Goal: Book appointment/travel/reservation

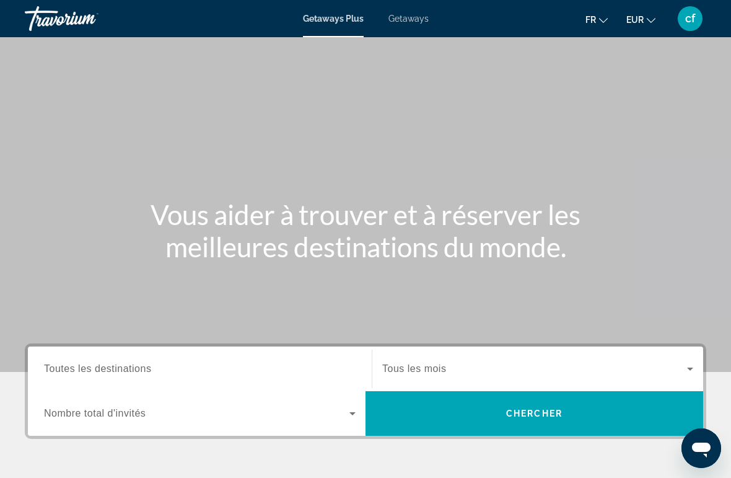
click at [92, 371] on span "Toutes les destinations" at bounding box center [97, 368] width 107 height 11
click at [92, 371] on input "Destination Toutes les destinations" at bounding box center [200, 369] width 312 height 15
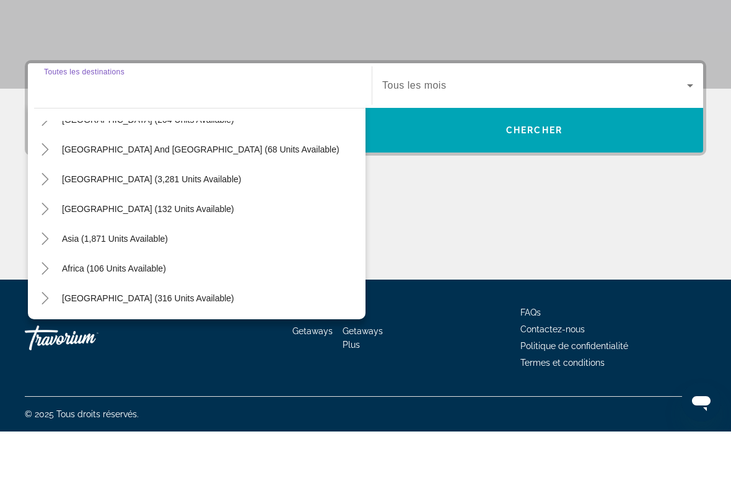
scroll to position [201, 0]
click at [79, 340] on span "[GEOGRAPHIC_DATA] (316 units available)" at bounding box center [148, 345] width 172 height 10
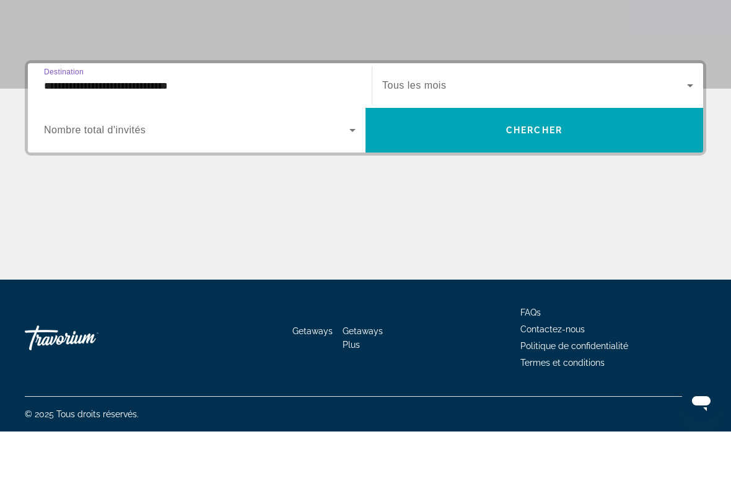
click at [58, 125] on input "**********" at bounding box center [200, 132] width 312 height 15
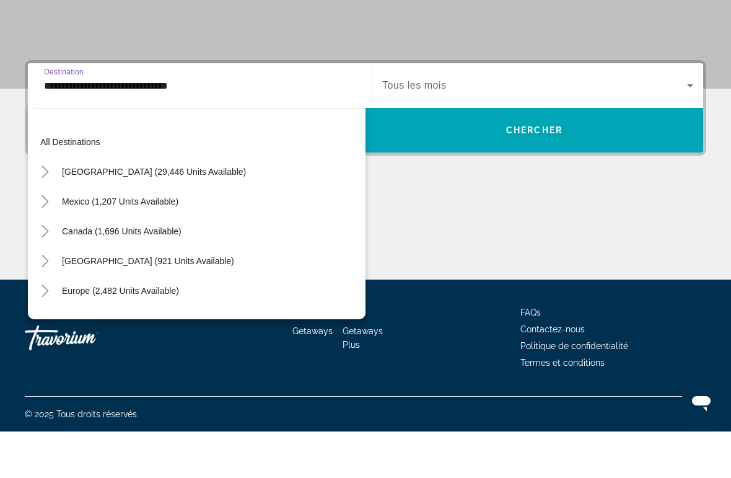
scroll to position [282, 0]
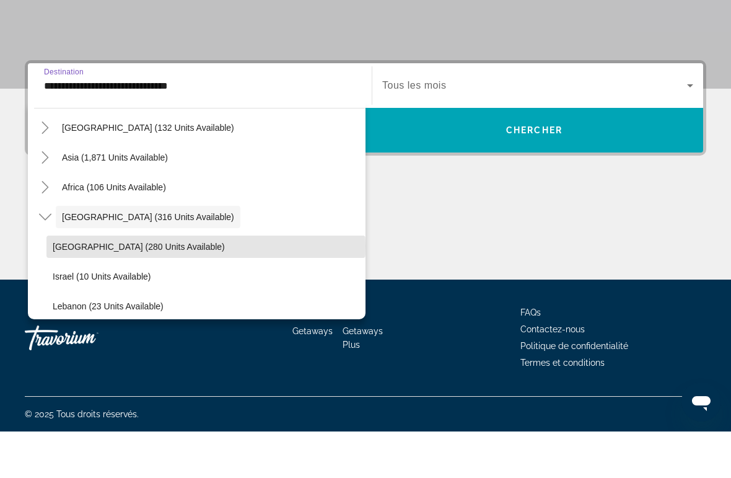
click at [67, 288] on span "[GEOGRAPHIC_DATA] (280 units available)" at bounding box center [139, 293] width 172 height 10
type input "**********"
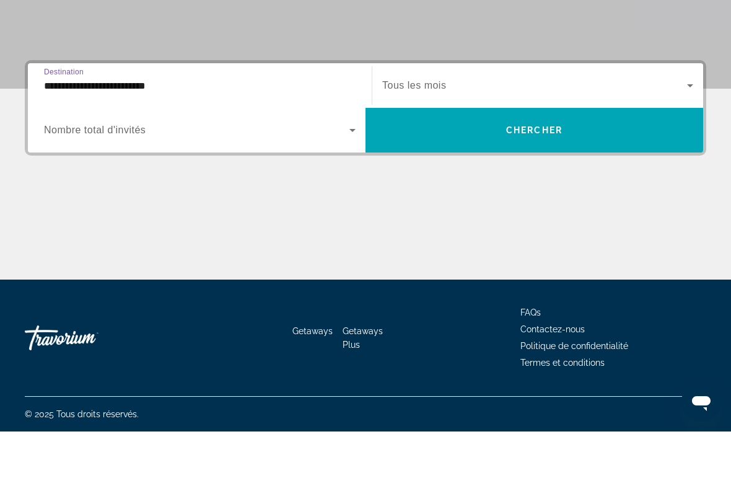
click at [68, 171] on span "Nombre total d'invités" at bounding box center [95, 176] width 102 height 11
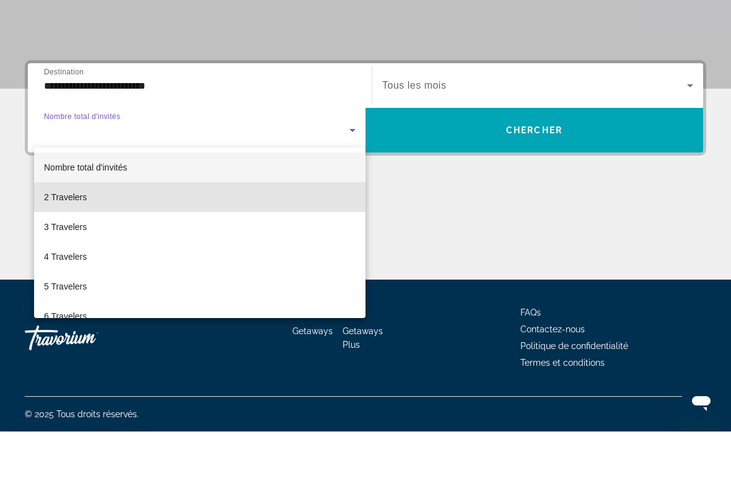
click at [56, 236] on span "2 Travelers" at bounding box center [65, 243] width 43 height 15
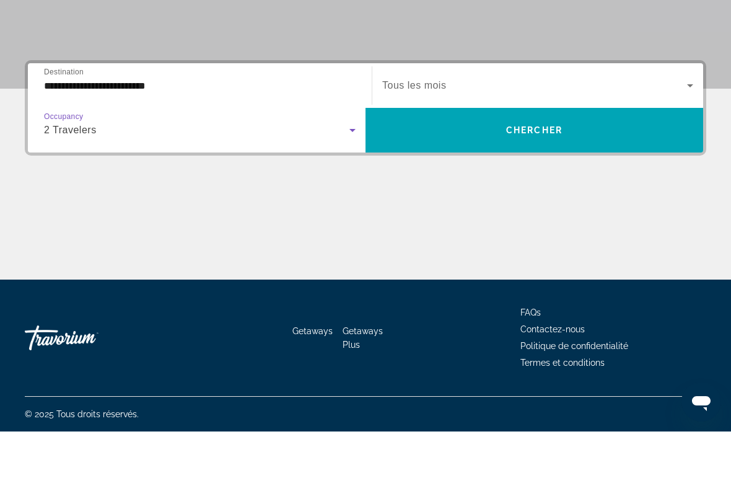
click at [689, 125] on icon "Search widget" at bounding box center [690, 132] width 15 height 15
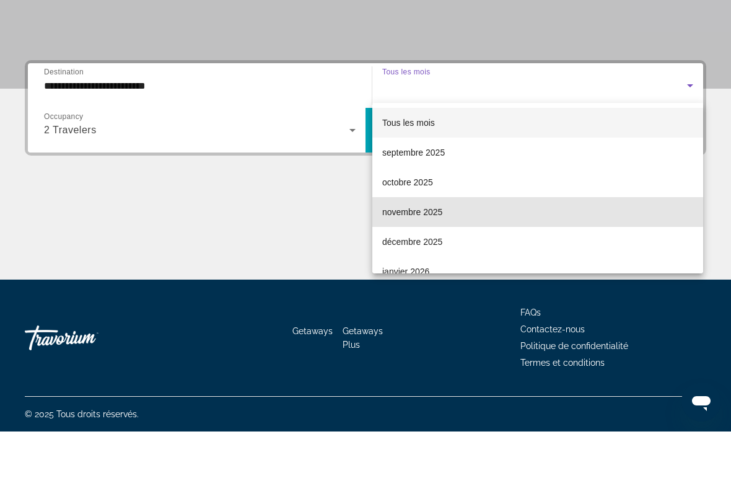
click at [401, 251] on span "novembre 2025" at bounding box center [412, 258] width 60 height 15
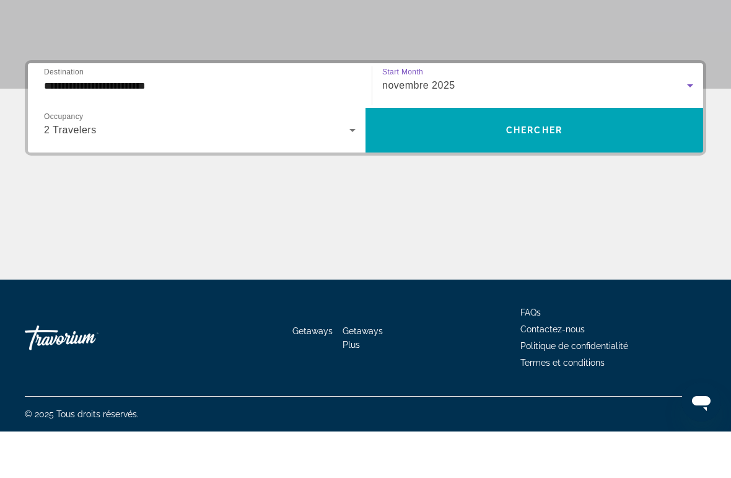
click at [447, 162] on span "Search widget" at bounding box center [535, 177] width 338 height 30
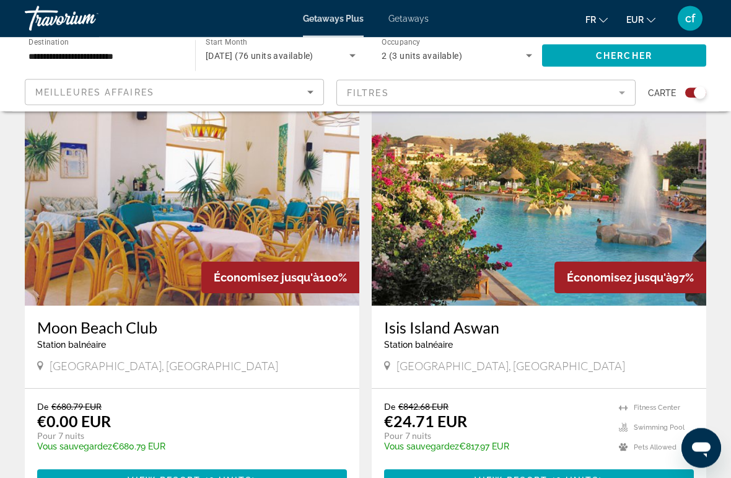
scroll to position [849, 0]
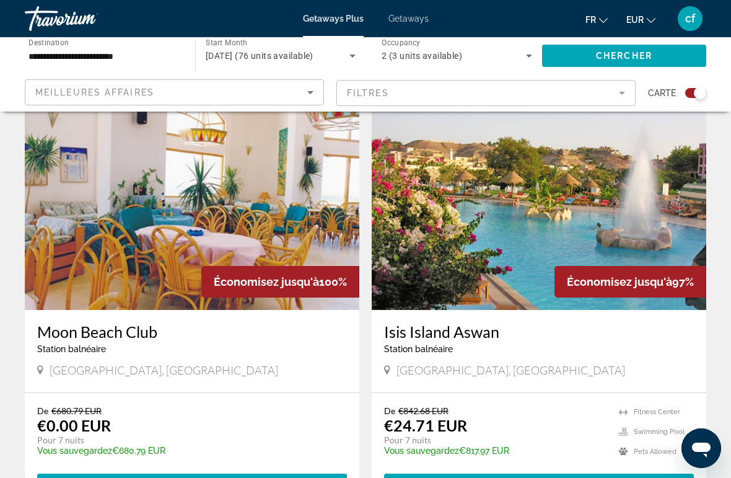
click at [479, 201] on img "Main content" at bounding box center [539, 211] width 335 height 198
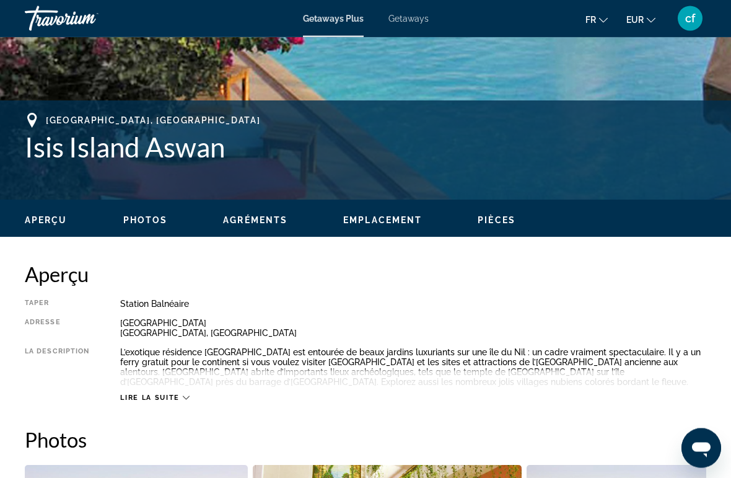
scroll to position [424, 0]
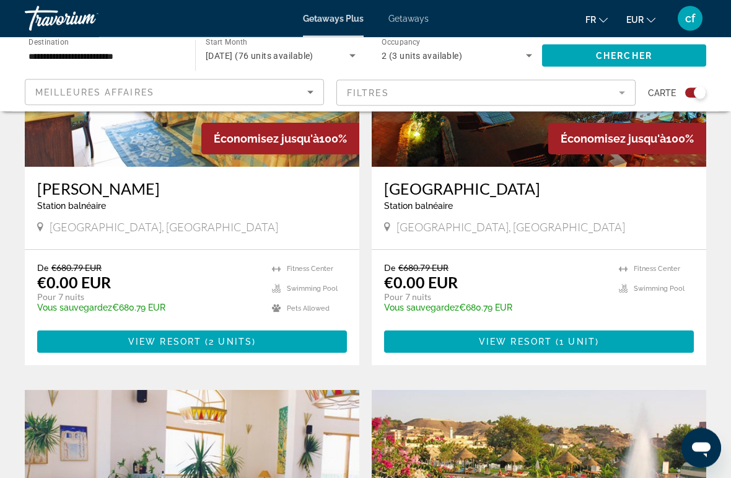
scroll to position [571, 0]
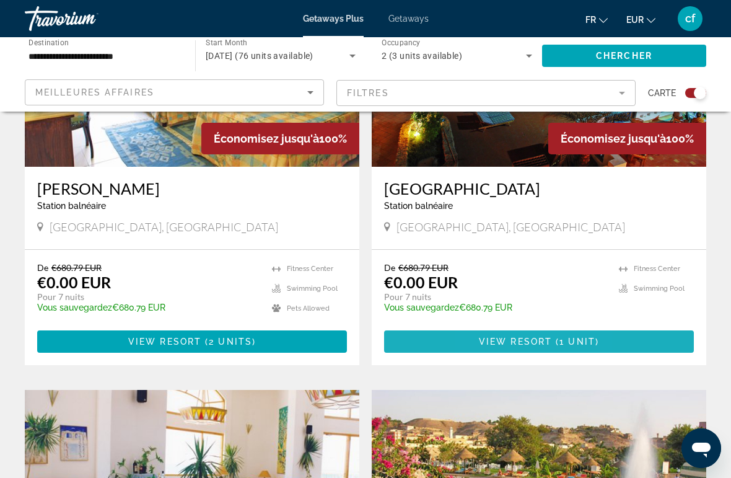
click at [496, 340] on span "View Resort" at bounding box center [515, 341] width 73 height 10
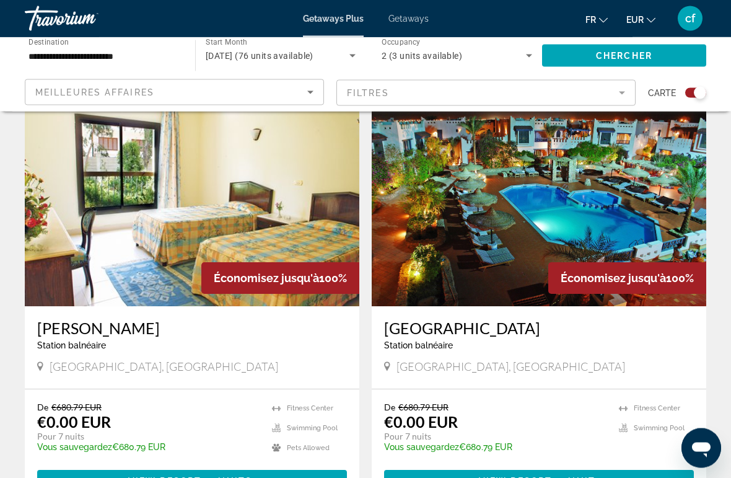
scroll to position [432, 0]
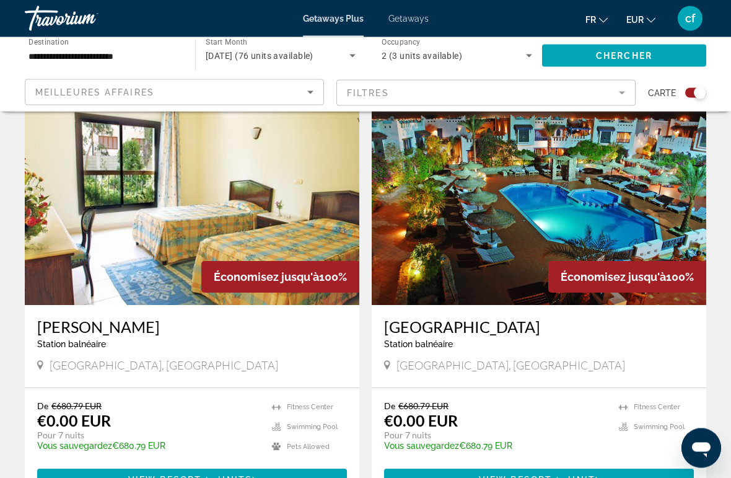
click at [111, 240] on img "Main content" at bounding box center [192, 206] width 335 height 198
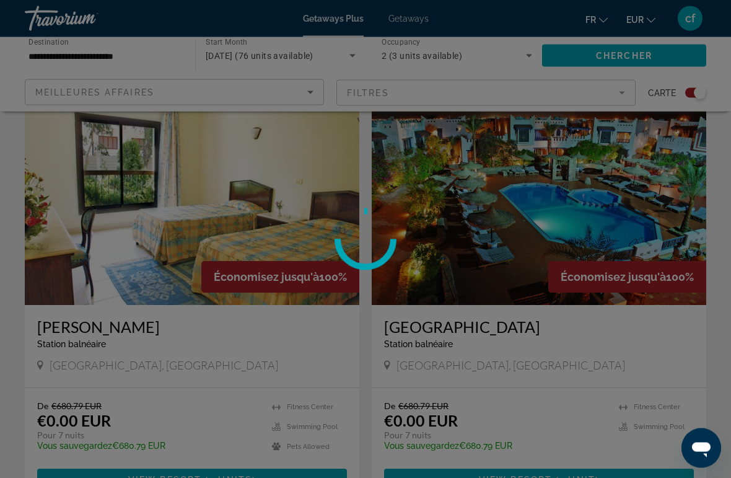
scroll to position [433, 0]
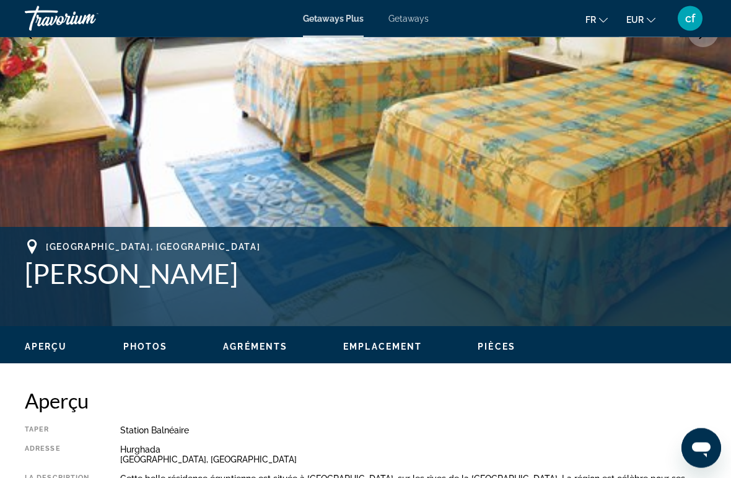
scroll to position [282, 0]
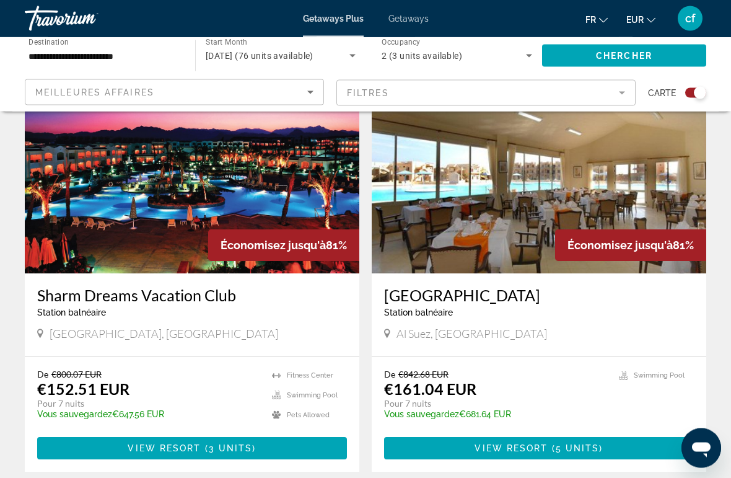
scroll to position [2151, 0]
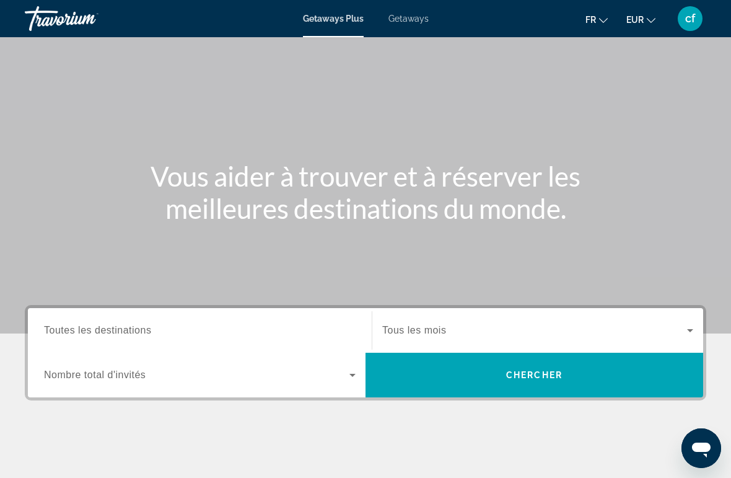
click at [135, 327] on span "Toutes les destinations" at bounding box center [97, 330] width 107 height 11
click at [135, 327] on input "Destination Toutes les destinations" at bounding box center [200, 330] width 312 height 15
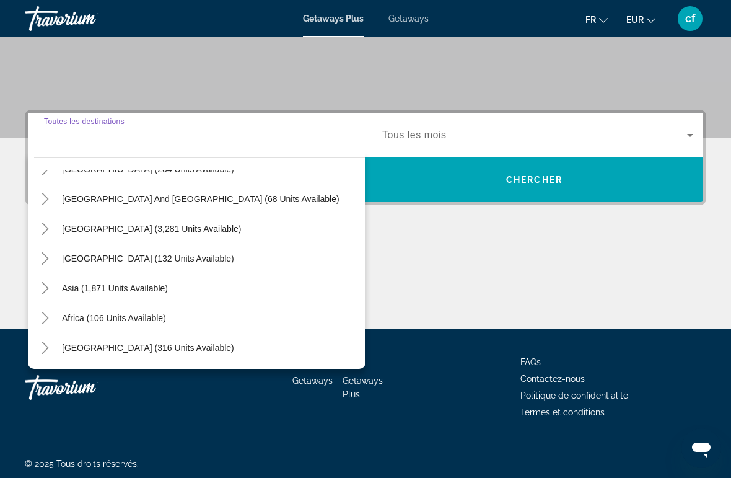
scroll to position [201, 0]
click at [164, 347] on span "[GEOGRAPHIC_DATA] (316 units available)" at bounding box center [148, 348] width 172 height 10
type input "**********"
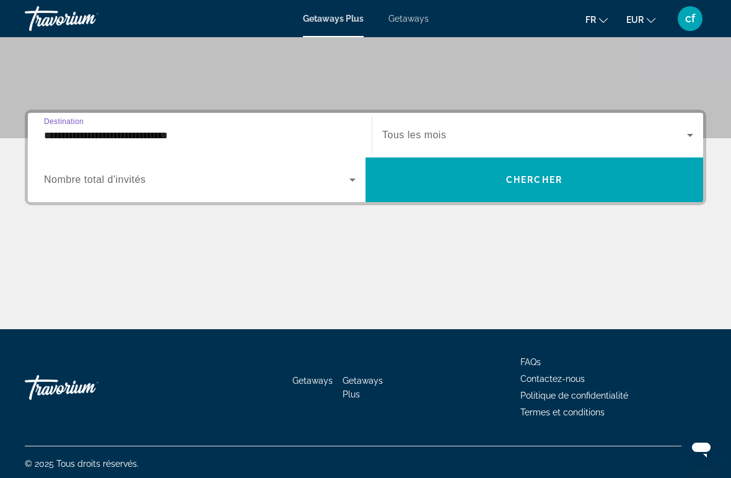
click at [258, 172] on span "Search widget" at bounding box center [196, 179] width 305 height 15
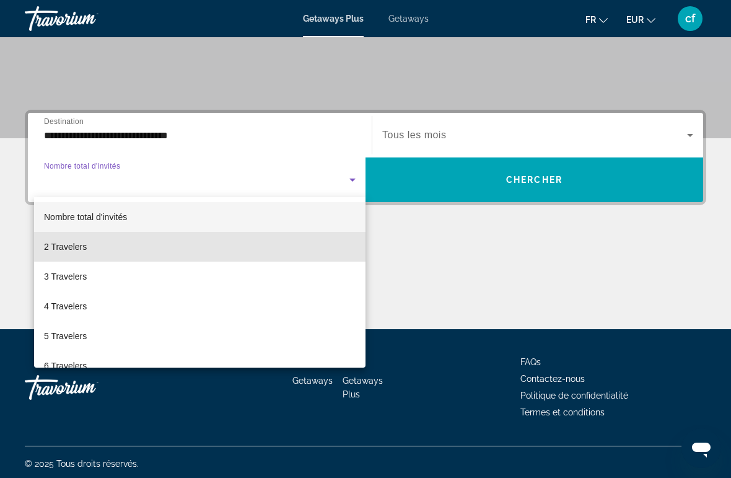
click at [81, 245] on span "2 Travelers" at bounding box center [65, 246] width 43 height 15
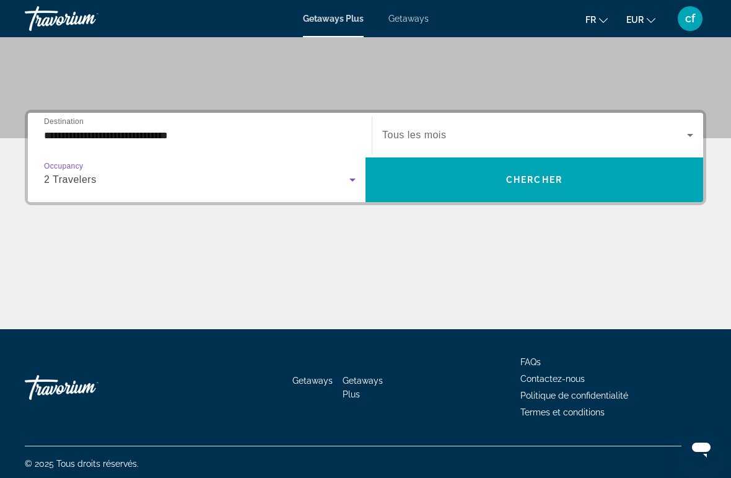
click at [509, 130] on span "Search widget" at bounding box center [534, 135] width 305 height 15
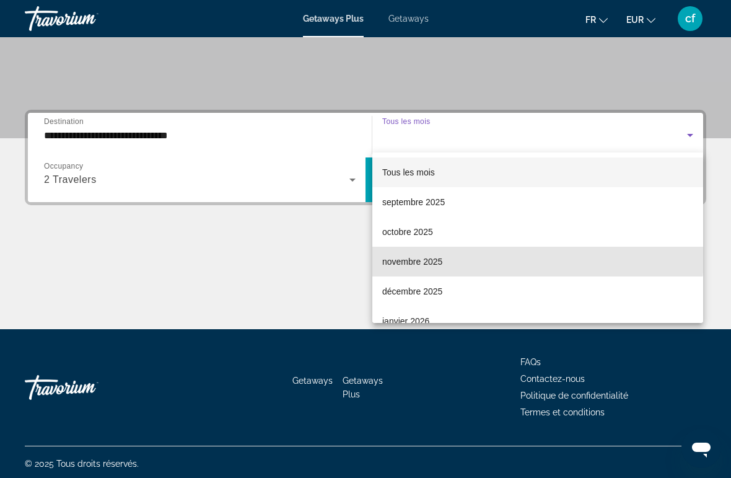
click at [442, 255] on span "novembre 2025" at bounding box center [412, 261] width 60 height 15
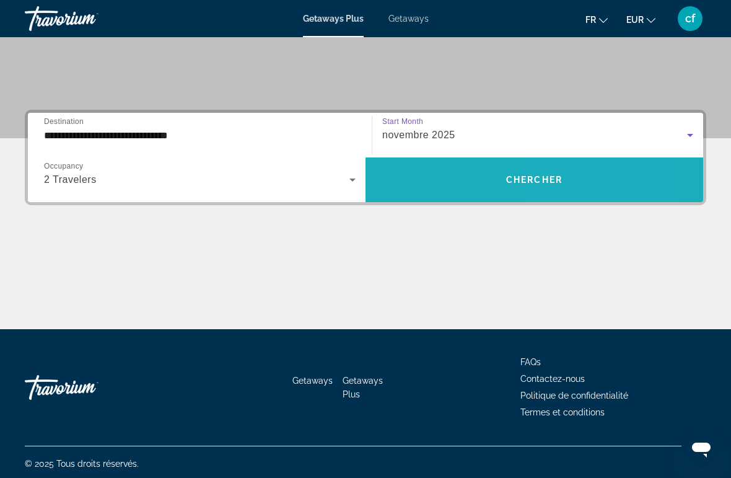
click at [551, 175] on span "Chercher" at bounding box center [534, 180] width 56 height 10
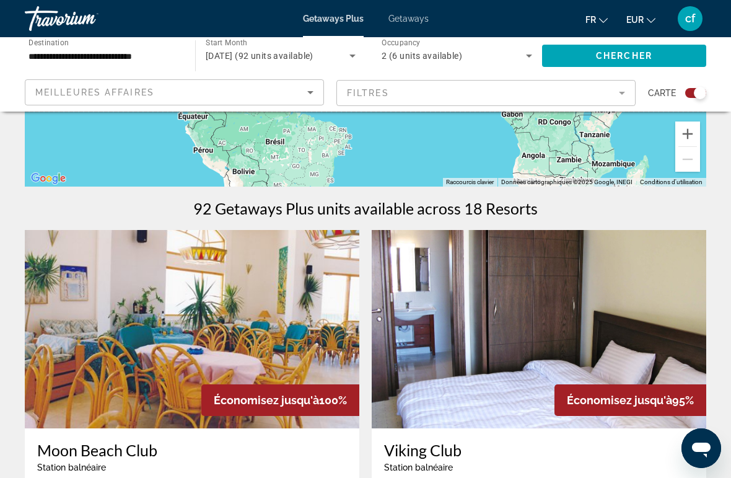
scroll to position [308, 0]
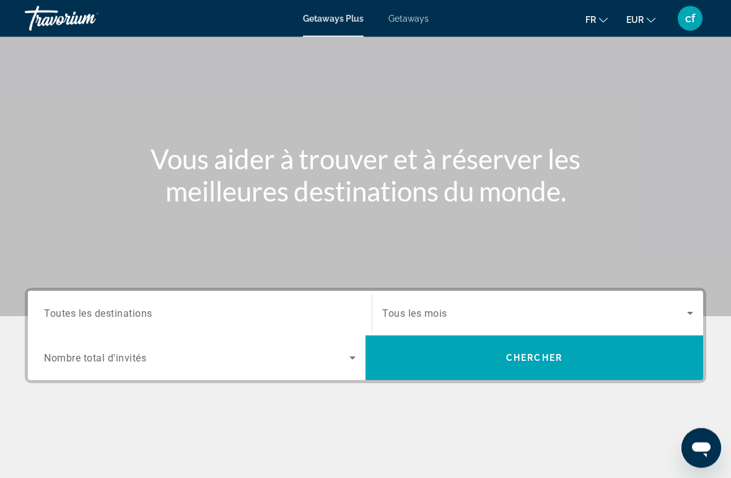
scroll to position [56, 0]
click at [139, 302] on div "Search widget" at bounding box center [200, 313] width 312 height 35
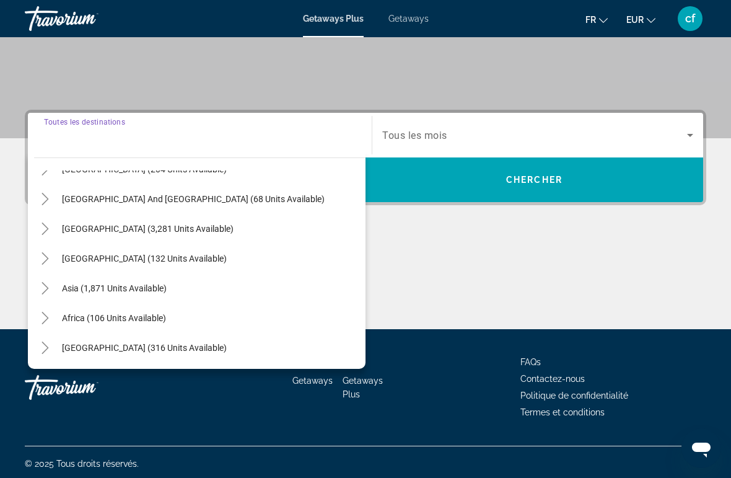
scroll to position [201, 0]
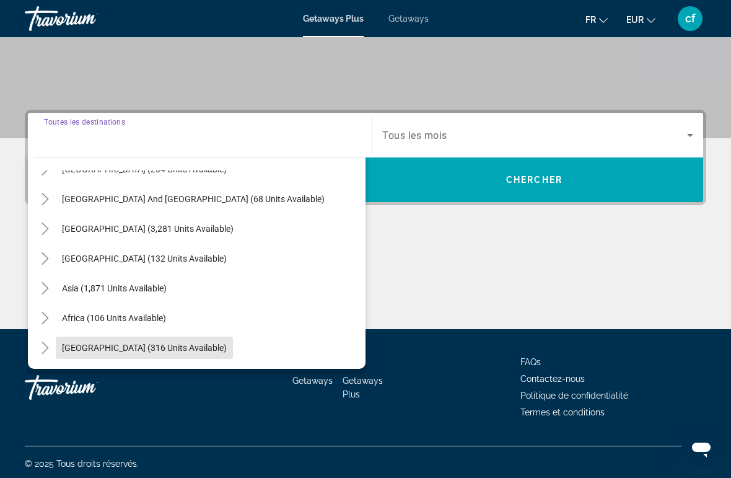
click at [159, 349] on span "[GEOGRAPHIC_DATA] (316 units available)" at bounding box center [144, 348] width 165 height 10
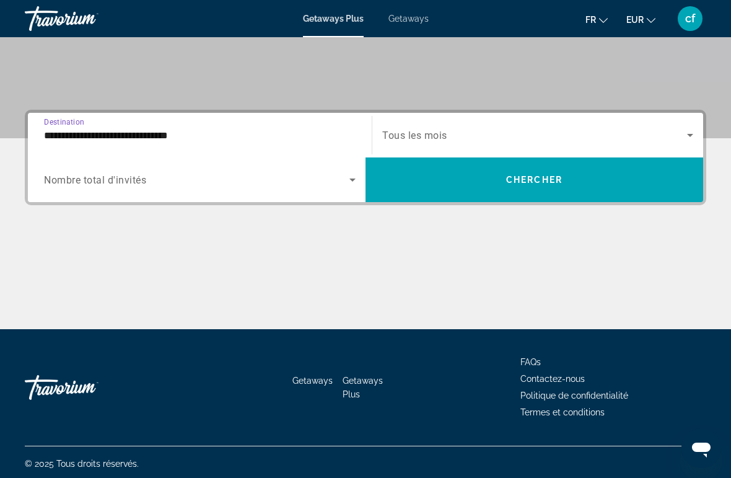
click at [156, 125] on div "**********" at bounding box center [200, 135] width 312 height 35
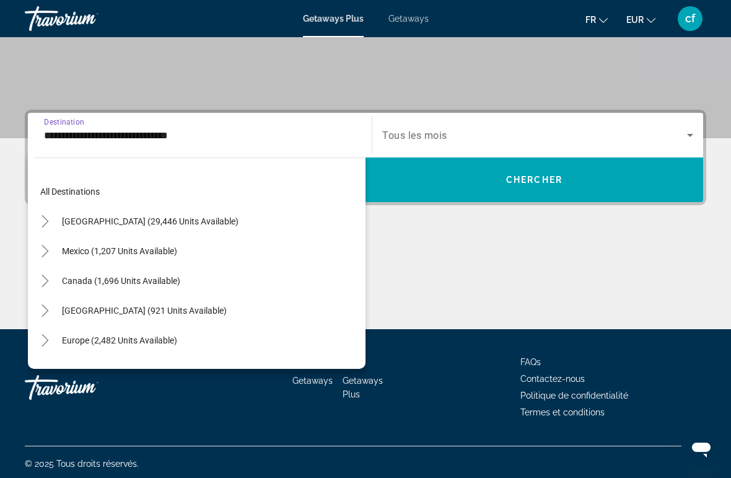
scroll to position [282, 0]
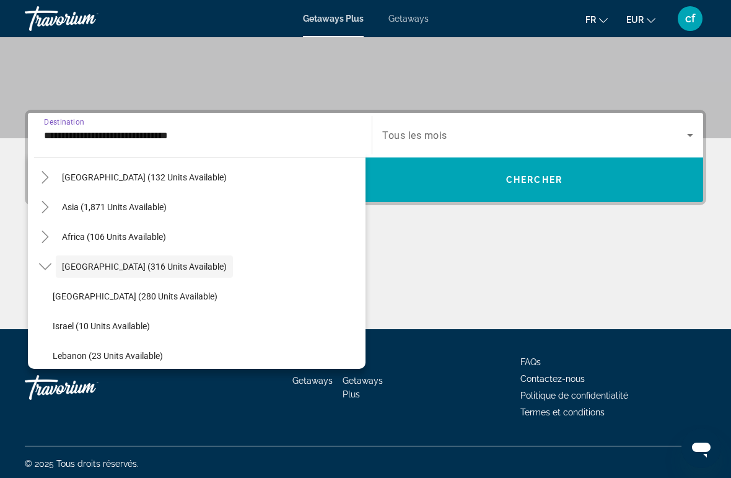
click at [143, 298] on span "[GEOGRAPHIC_DATA] (280 units available)" at bounding box center [135, 296] width 165 height 10
type input "**********"
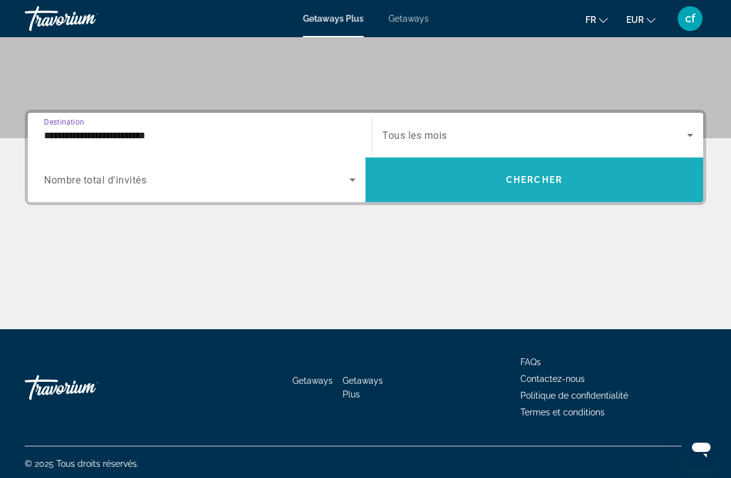
click at [534, 180] on span "Chercher" at bounding box center [534, 180] width 56 height 10
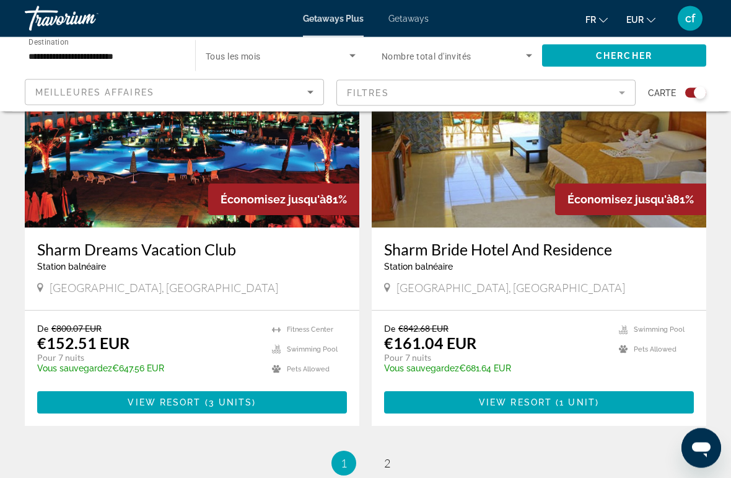
scroll to position [2617, 0]
click at [390, 462] on span "2" at bounding box center [387, 463] width 6 height 14
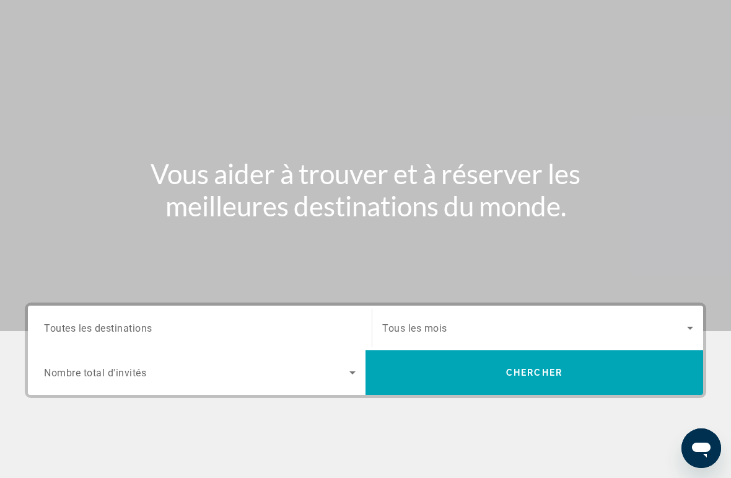
scroll to position [46, 0]
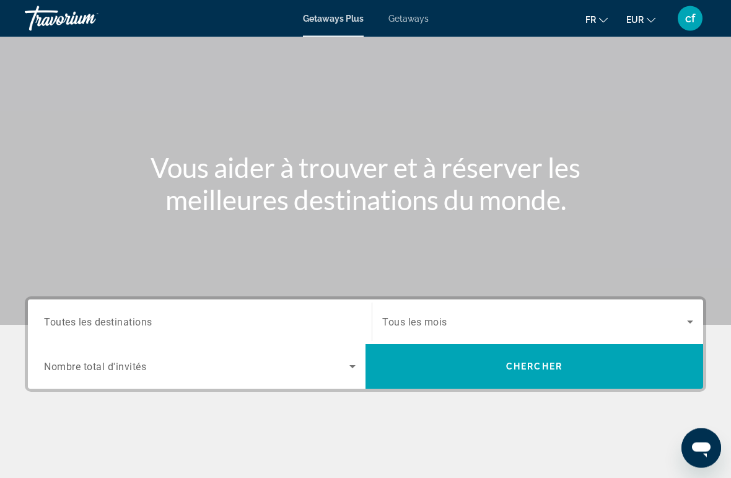
click at [131, 305] on div "Search widget" at bounding box center [200, 322] width 312 height 35
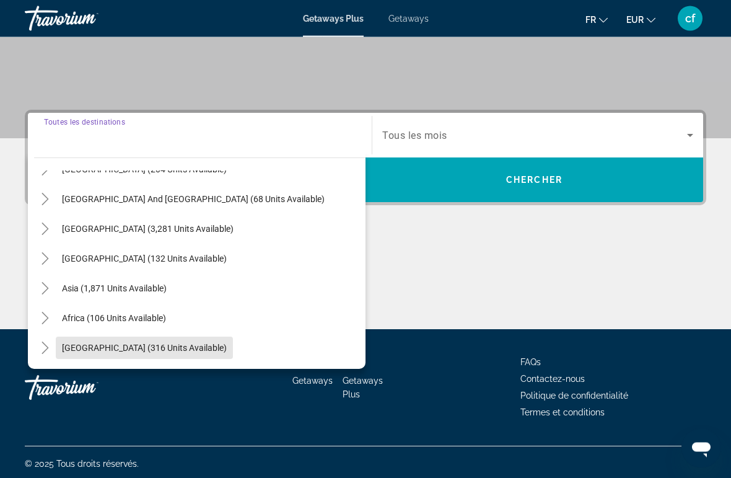
scroll to position [234, 0]
click at [156, 346] on span "[GEOGRAPHIC_DATA] (316 units available)" at bounding box center [144, 348] width 165 height 10
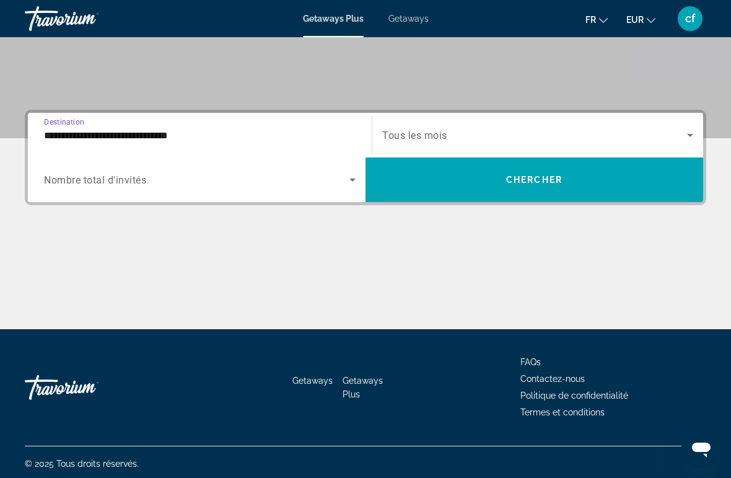
click at [169, 128] on input "**********" at bounding box center [200, 135] width 312 height 15
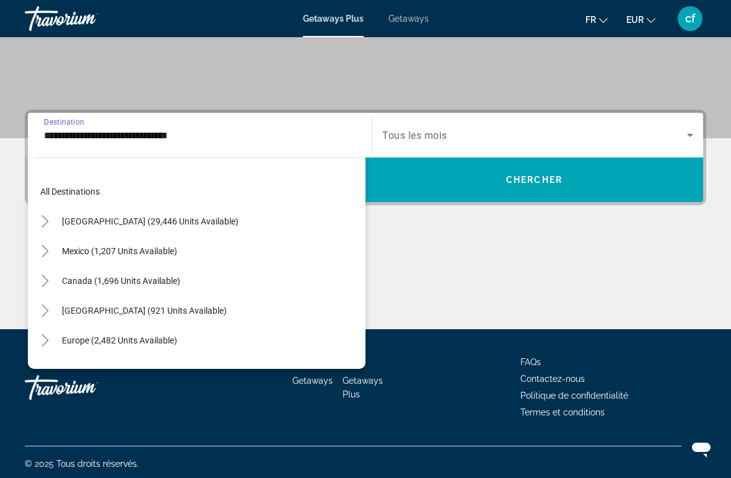
scroll to position [282, 0]
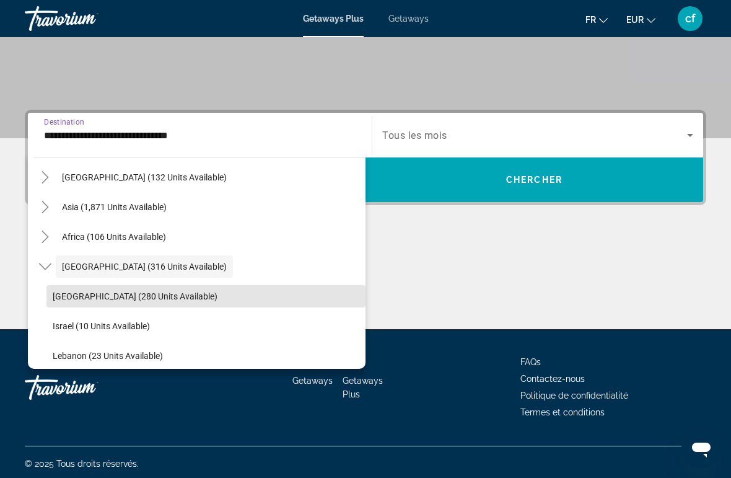
click at [128, 289] on span "Search widget" at bounding box center [205, 296] width 319 height 30
type input "**********"
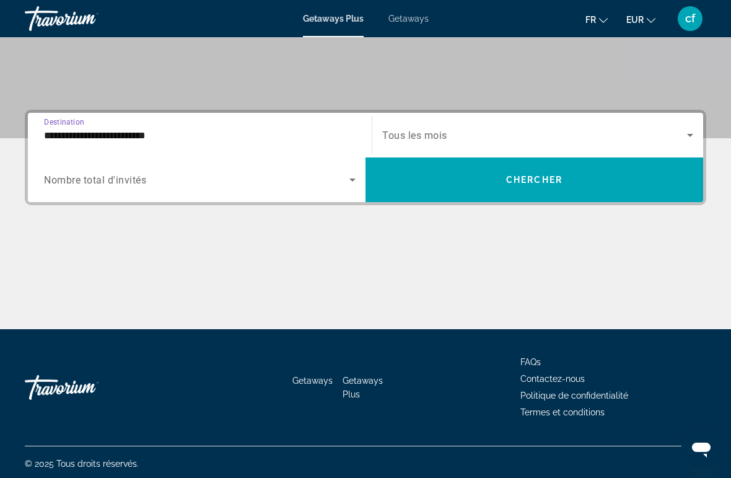
click at [346, 181] on icon "Search widget" at bounding box center [352, 179] width 15 height 15
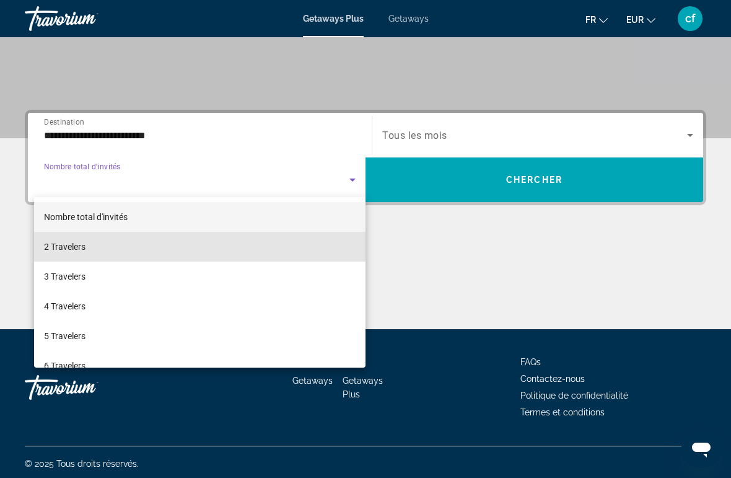
click at [77, 242] on span "2 Travelers" at bounding box center [65, 246] width 42 height 15
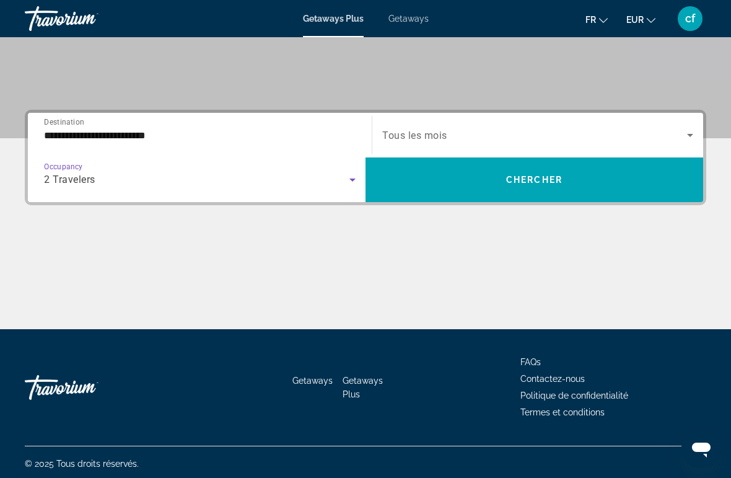
click at [670, 132] on span "Search widget" at bounding box center [534, 135] width 305 height 15
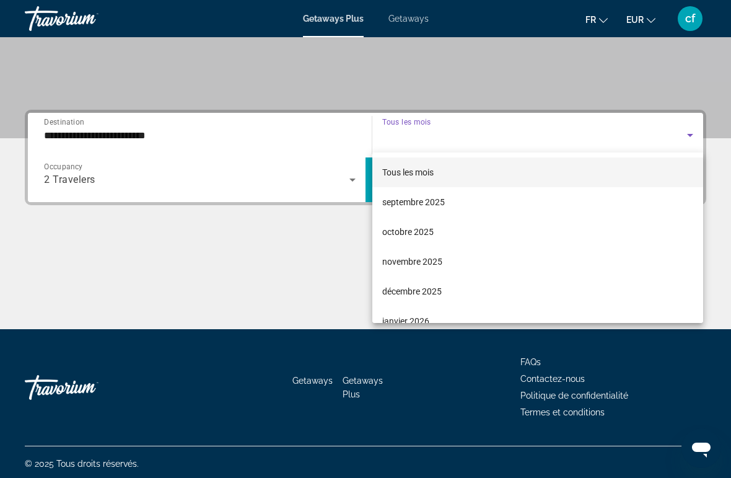
click at [441, 258] on span "novembre 2025" at bounding box center [412, 261] width 60 height 15
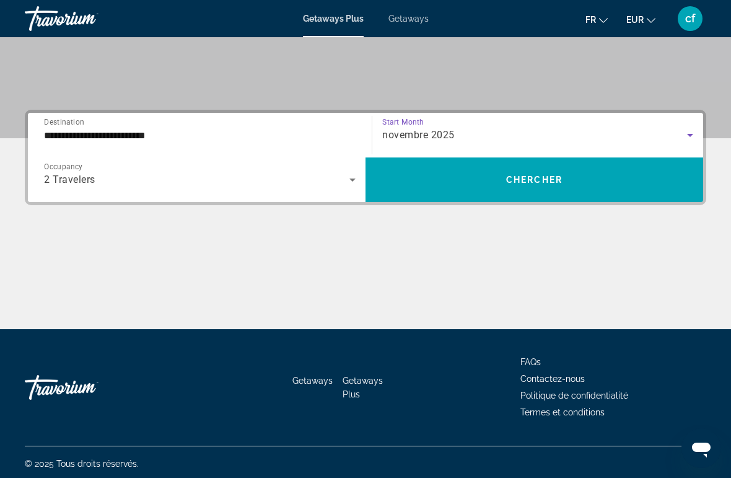
click at [548, 175] on span "Chercher" at bounding box center [534, 180] width 56 height 10
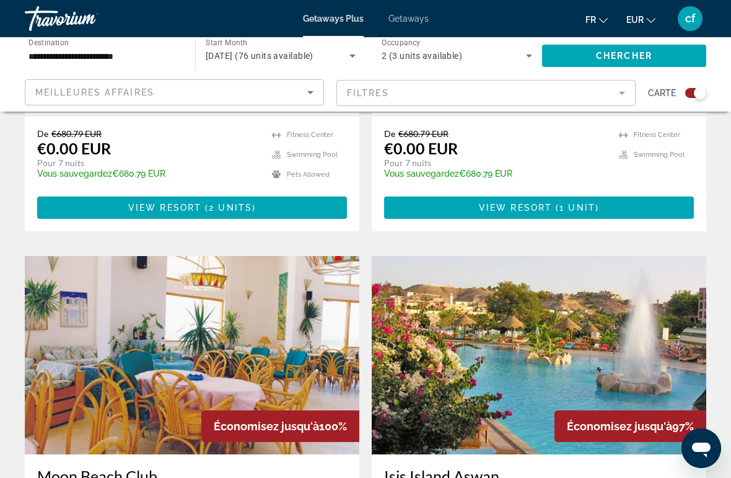
scroll to position [703, 0]
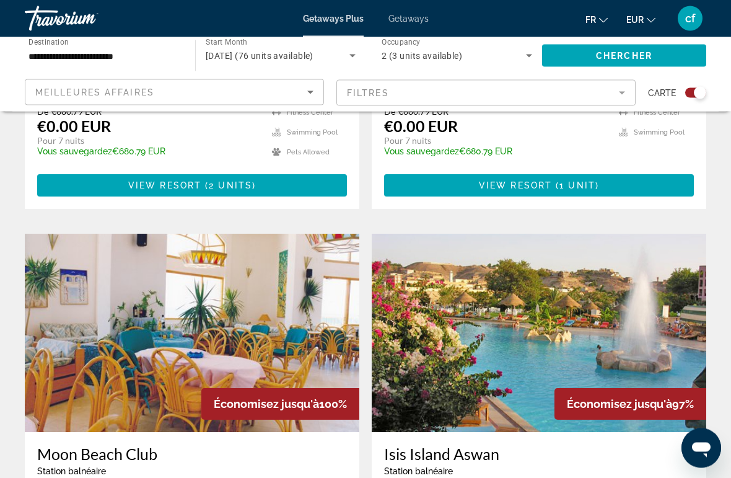
click at [563, 328] on img "Main content" at bounding box center [539, 333] width 335 height 198
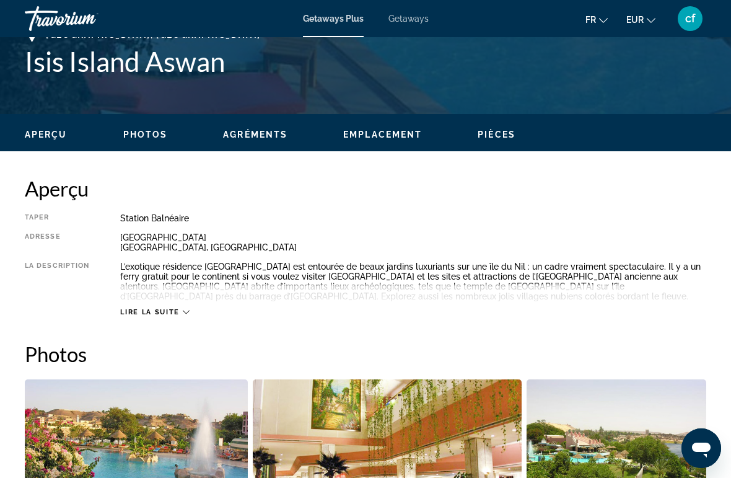
scroll to position [511, 0]
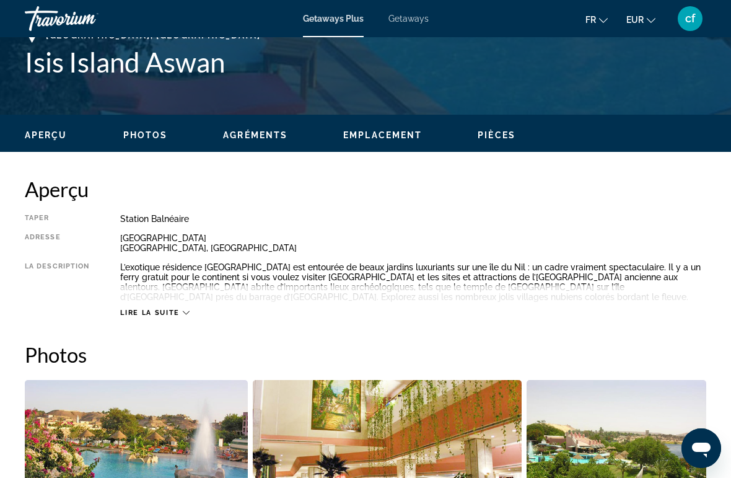
click at [185, 314] on icon "Main content" at bounding box center [186, 312] width 7 height 7
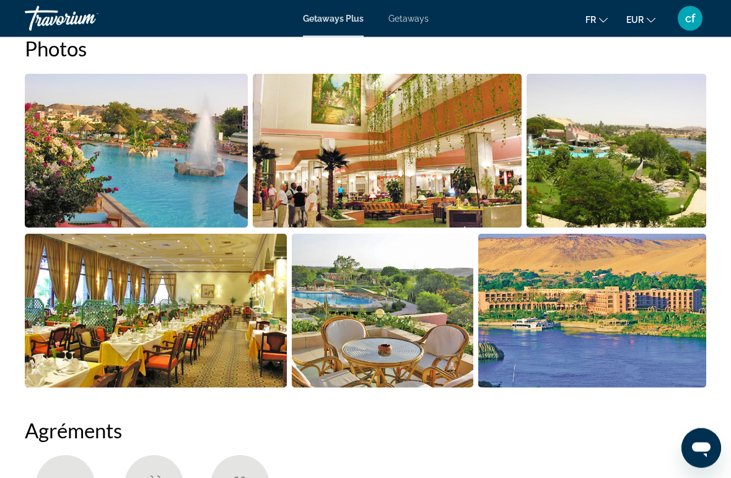
scroll to position [817, 0]
click at [644, 368] on img "Open full-screen image slider" at bounding box center [592, 311] width 228 height 154
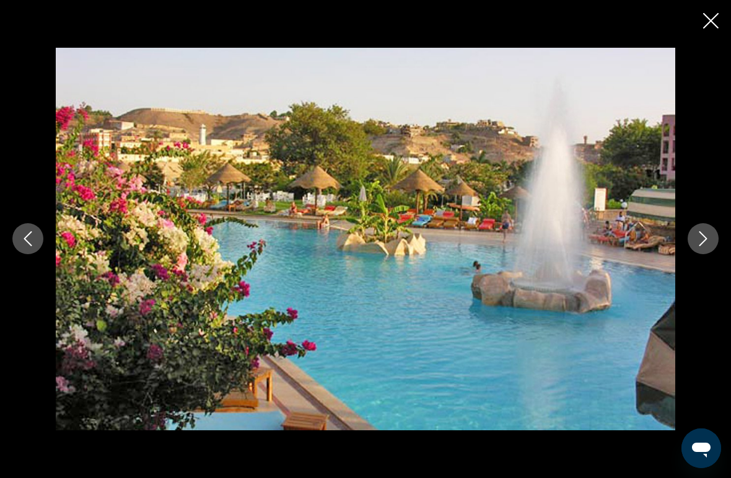
click at [13, 235] on button "Previous image" at bounding box center [27, 238] width 31 height 31
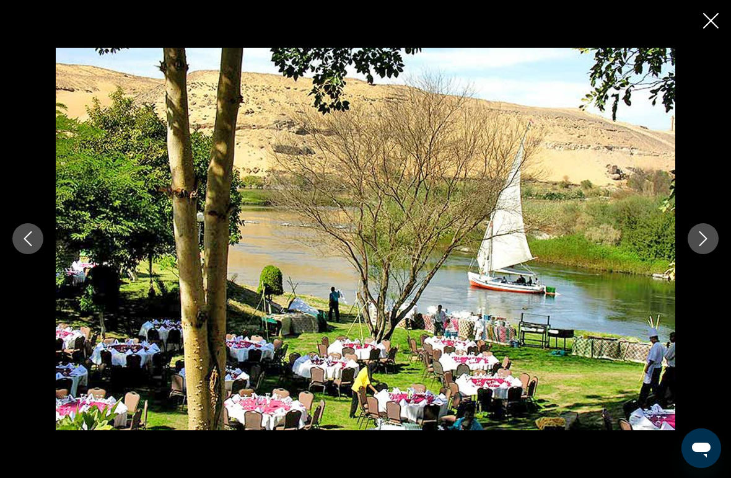
click at [705, 232] on button "Next image" at bounding box center [703, 238] width 31 height 31
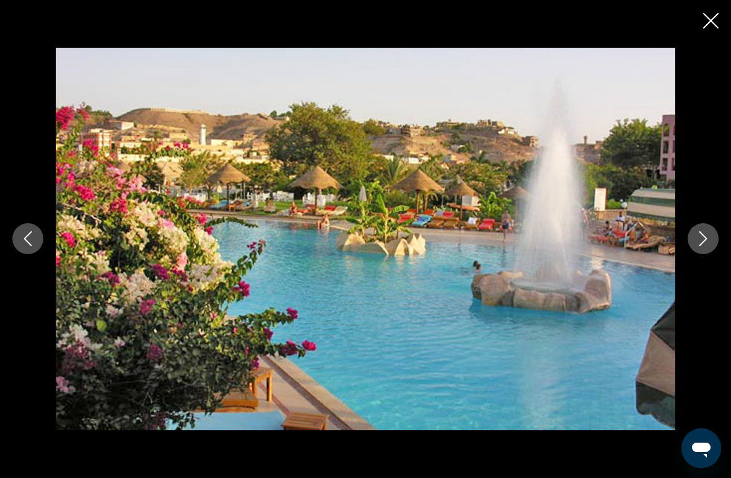
click at [701, 238] on icon "Next image" at bounding box center [703, 238] width 15 height 15
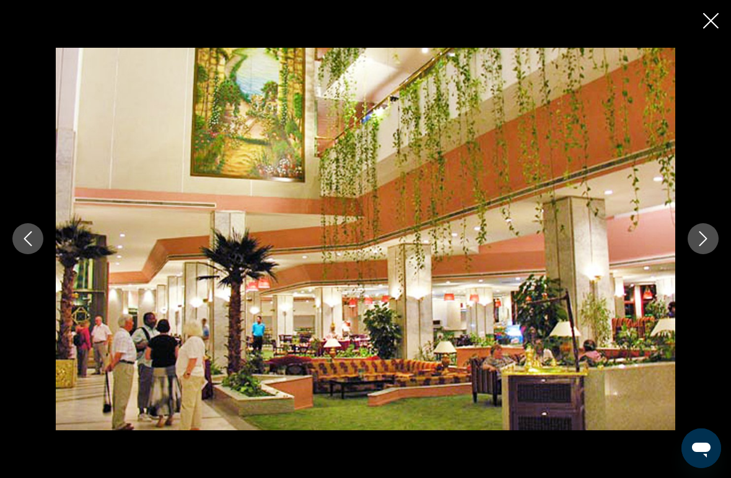
click at [705, 238] on icon "Next image" at bounding box center [704, 239] width 8 height 15
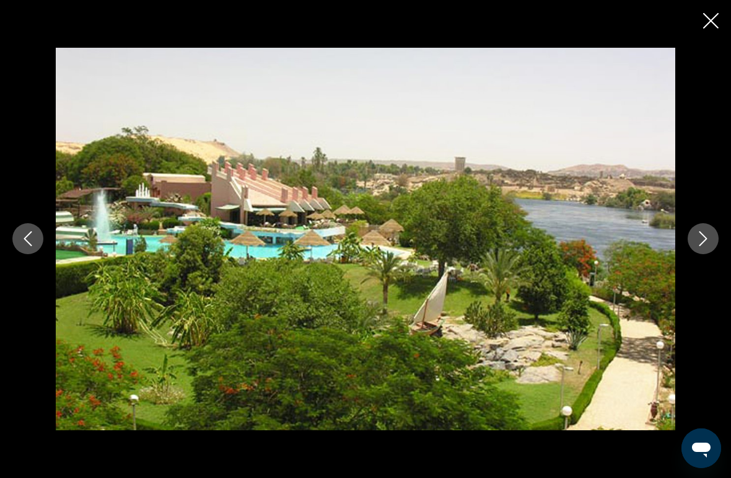
click at [706, 227] on button "Next image" at bounding box center [703, 238] width 31 height 31
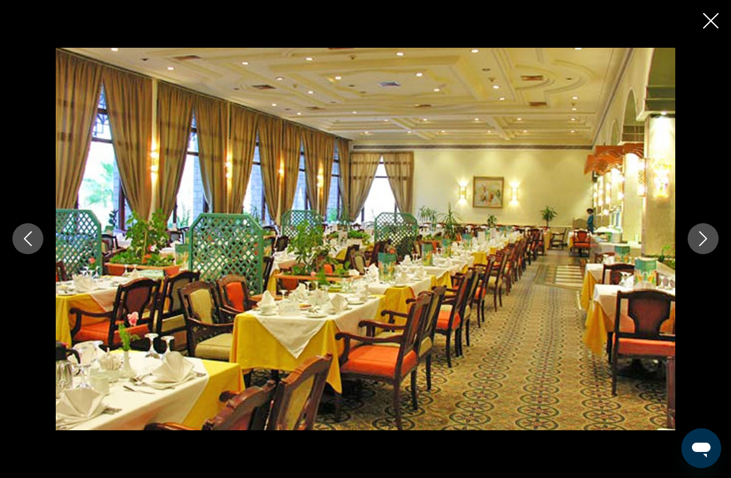
click at [707, 238] on icon "Next image" at bounding box center [703, 238] width 15 height 15
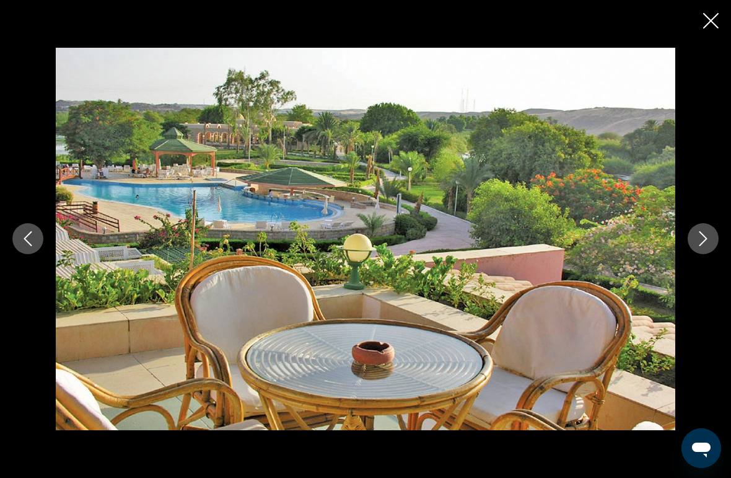
click at [696, 237] on icon "Next image" at bounding box center [703, 238] width 15 height 15
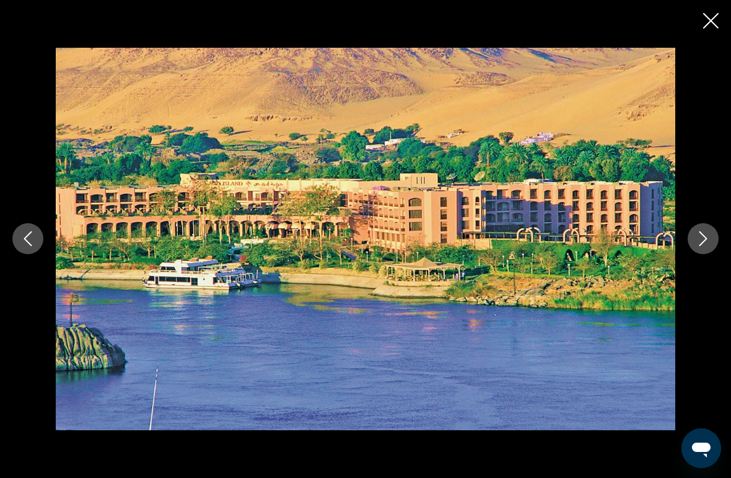
click at [706, 246] on icon "Next image" at bounding box center [703, 238] width 15 height 15
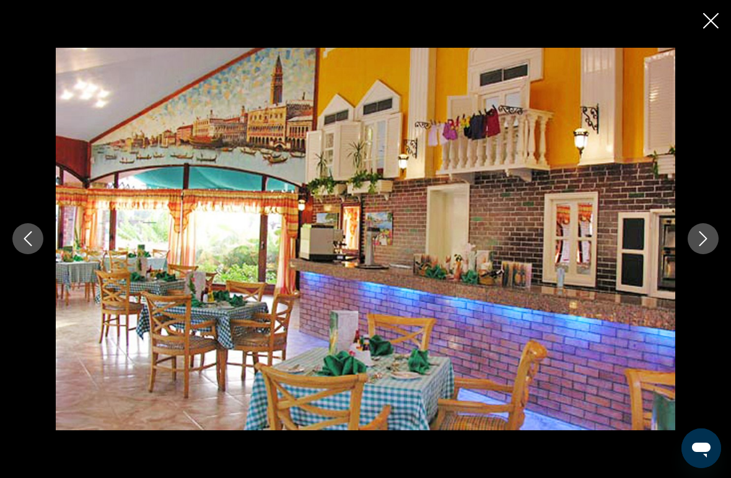
click at [699, 237] on icon "Next image" at bounding box center [703, 238] width 15 height 15
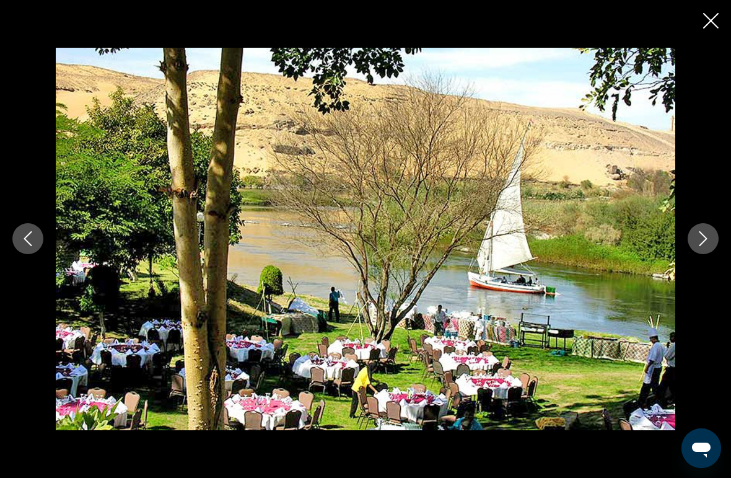
click at [706, 236] on icon "Next image" at bounding box center [703, 238] width 15 height 15
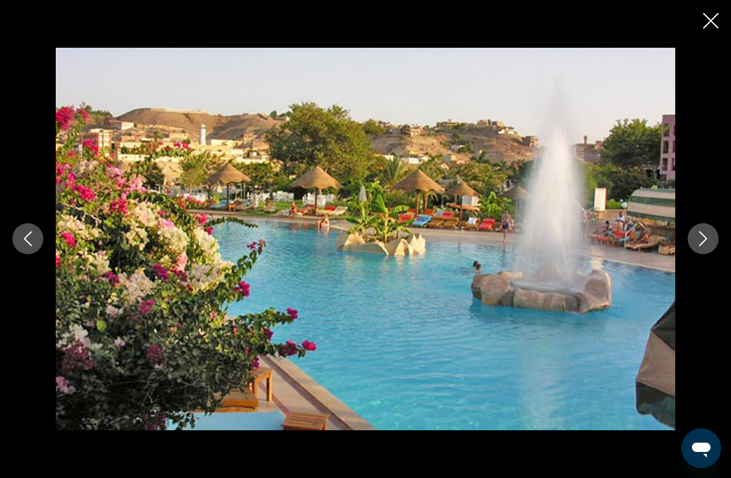
click at [703, 239] on icon "Next image" at bounding box center [703, 238] width 15 height 15
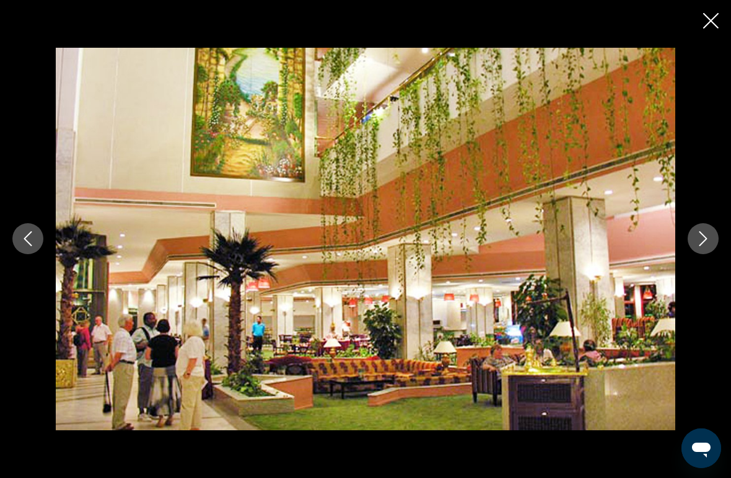
click at [711, 243] on button "Next image" at bounding box center [703, 238] width 31 height 31
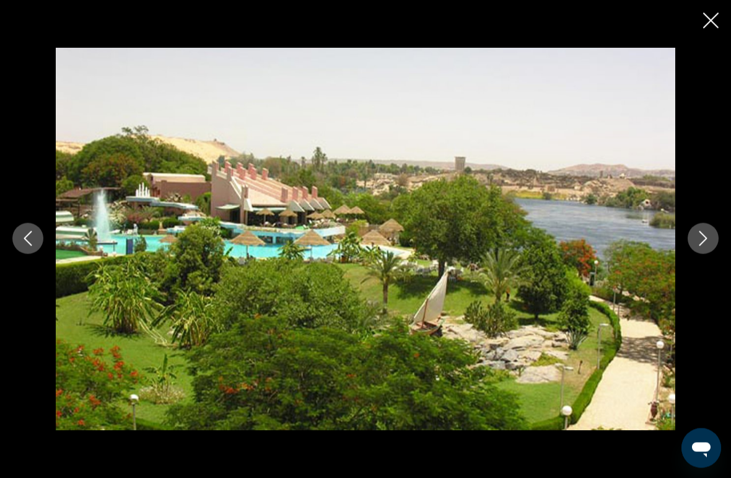
scroll to position [919, 0]
click at [22, 234] on icon "Previous image" at bounding box center [27, 238] width 15 height 15
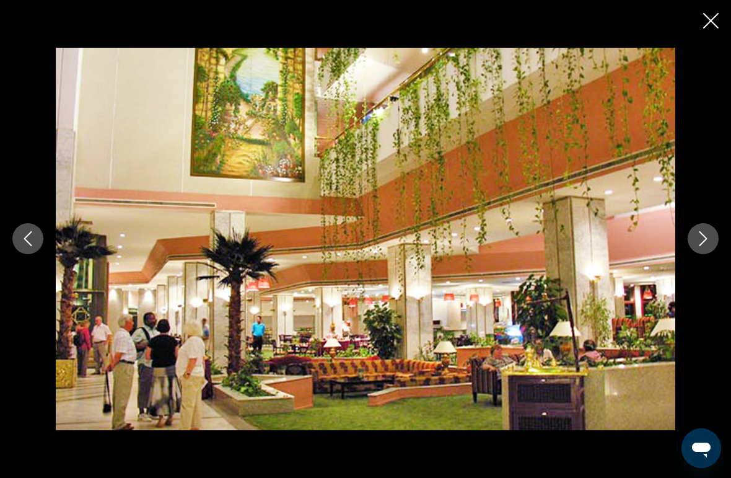
click at [24, 239] on icon "Previous image" at bounding box center [27, 238] width 15 height 15
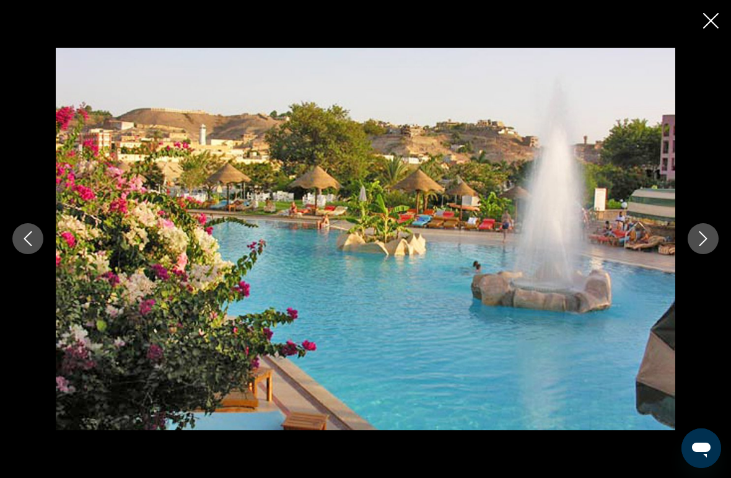
click at [21, 242] on icon "Previous image" at bounding box center [27, 238] width 15 height 15
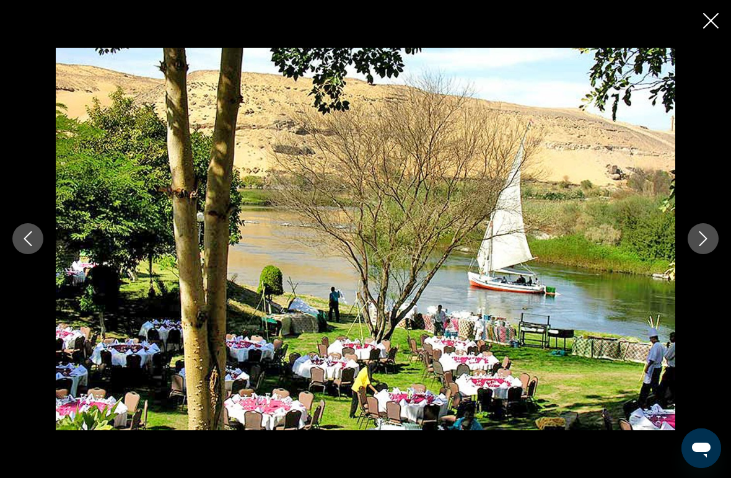
click at [25, 234] on icon "Previous image" at bounding box center [27, 238] width 15 height 15
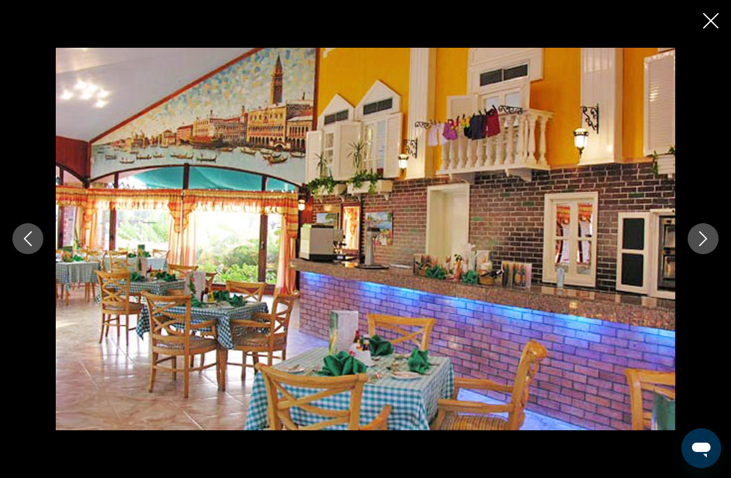
click at [34, 233] on icon "Previous image" at bounding box center [27, 238] width 15 height 15
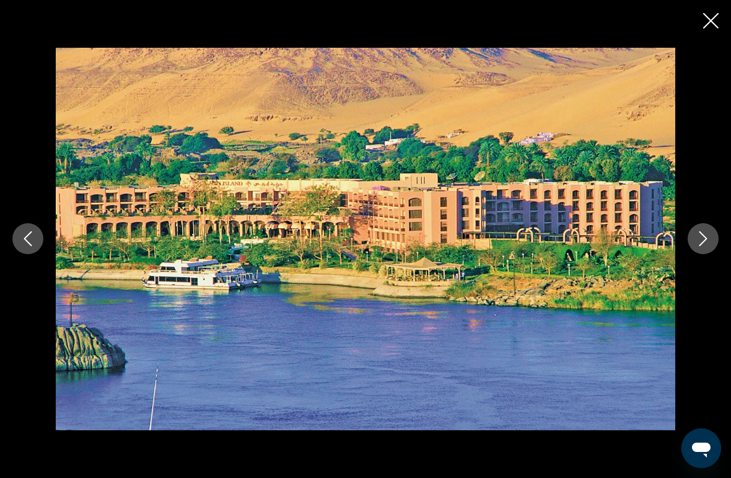
click at [40, 239] on button "Previous image" at bounding box center [27, 238] width 31 height 31
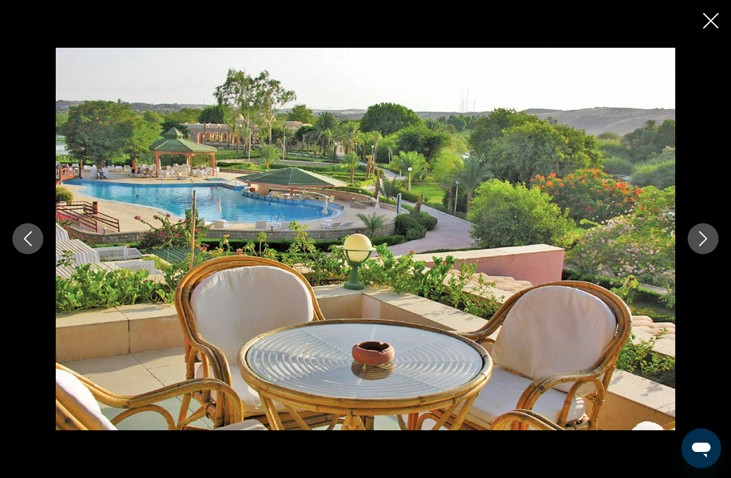
click at [38, 240] on button "Previous image" at bounding box center [27, 238] width 31 height 31
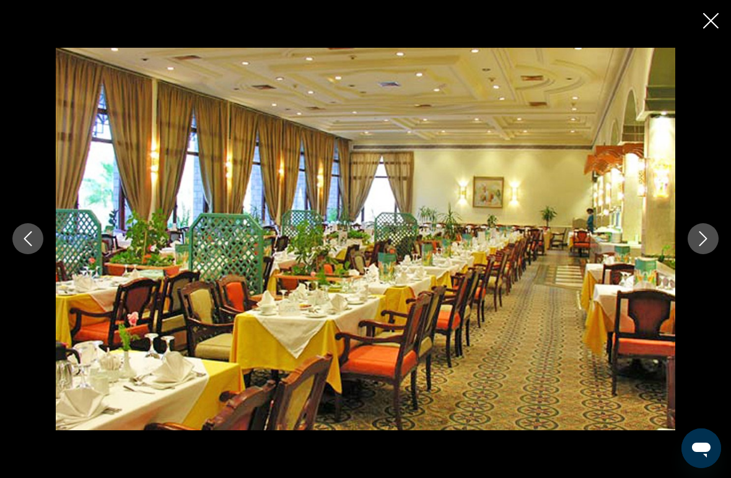
click at [29, 236] on icon "Previous image" at bounding box center [27, 238] width 15 height 15
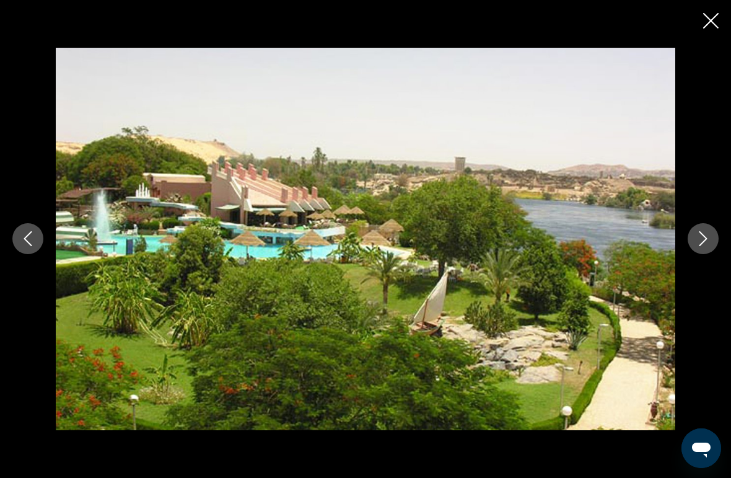
click at [35, 240] on icon "Previous image" at bounding box center [27, 238] width 15 height 15
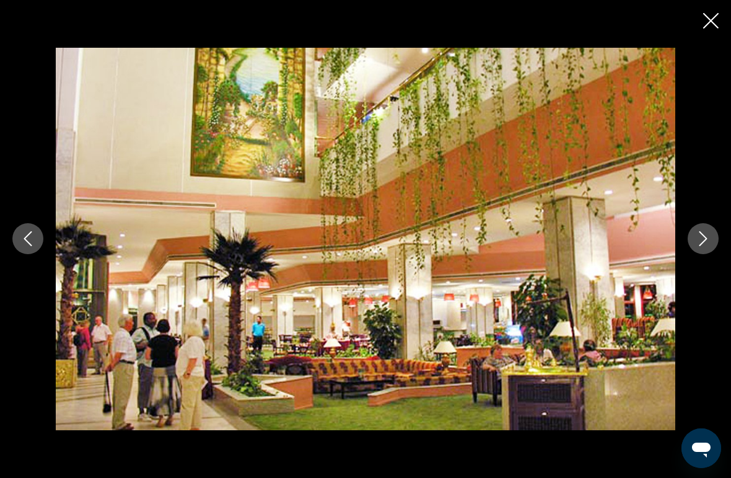
click at [26, 237] on icon "Previous image" at bounding box center [28, 239] width 8 height 15
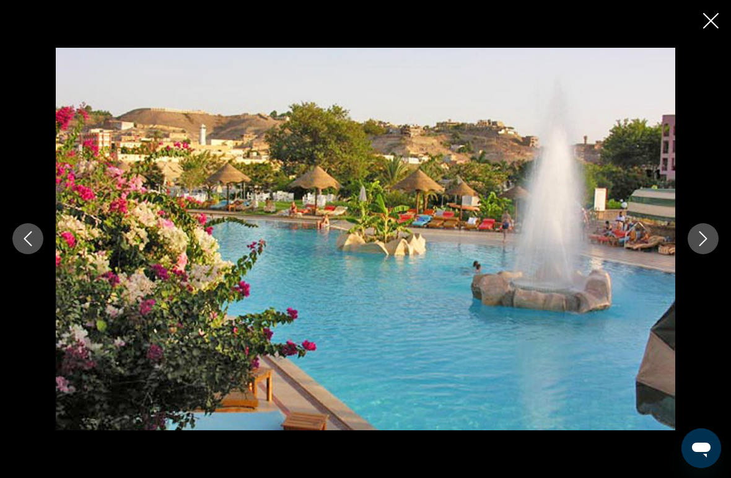
click at [40, 231] on button "Previous image" at bounding box center [27, 238] width 31 height 31
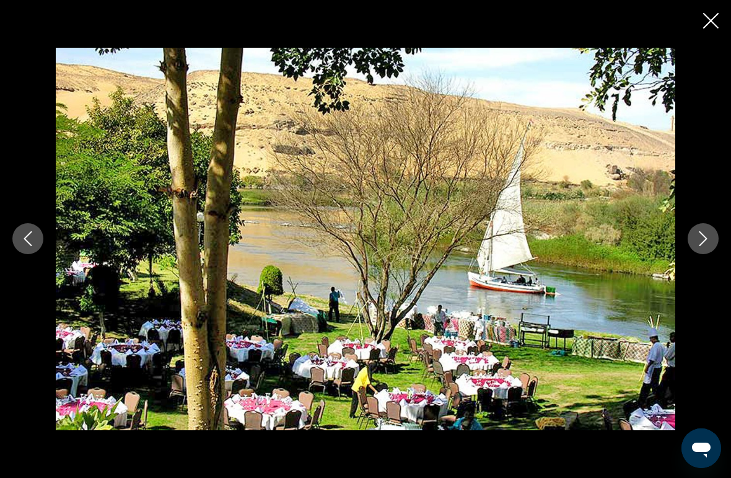
click at [24, 242] on icon "Previous image" at bounding box center [27, 238] width 15 height 15
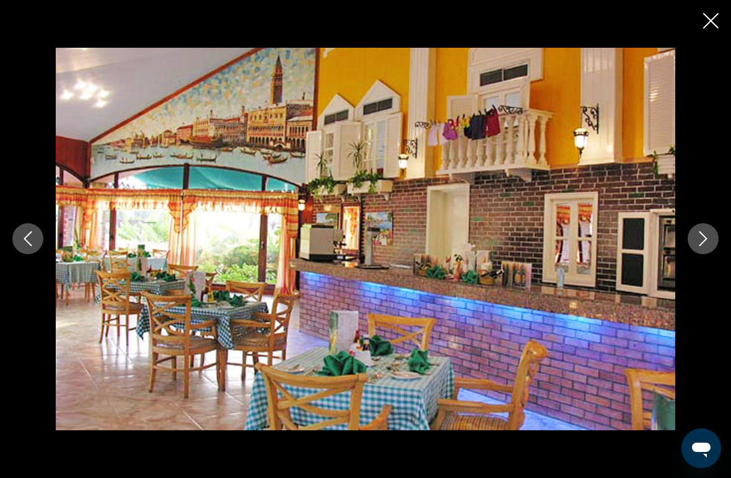
click at [38, 239] on button "Previous image" at bounding box center [27, 238] width 31 height 31
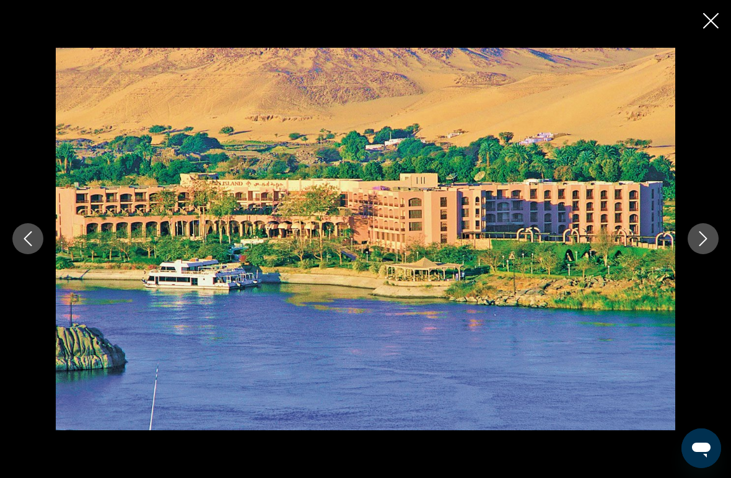
click at [29, 243] on icon "Previous image" at bounding box center [28, 239] width 8 height 15
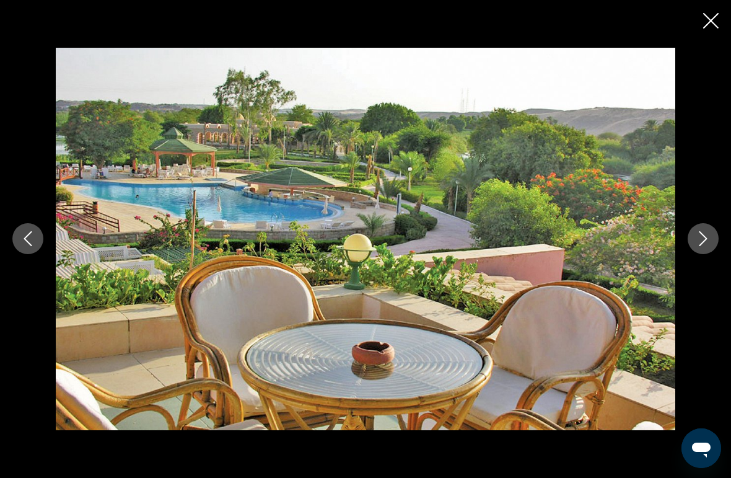
click at [29, 247] on button "Previous image" at bounding box center [27, 238] width 31 height 31
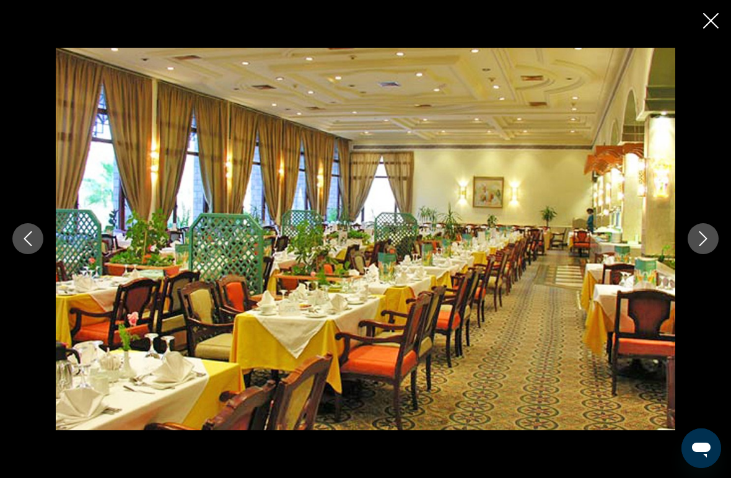
click at [27, 244] on icon "Previous image" at bounding box center [27, 238] width 15 height 15
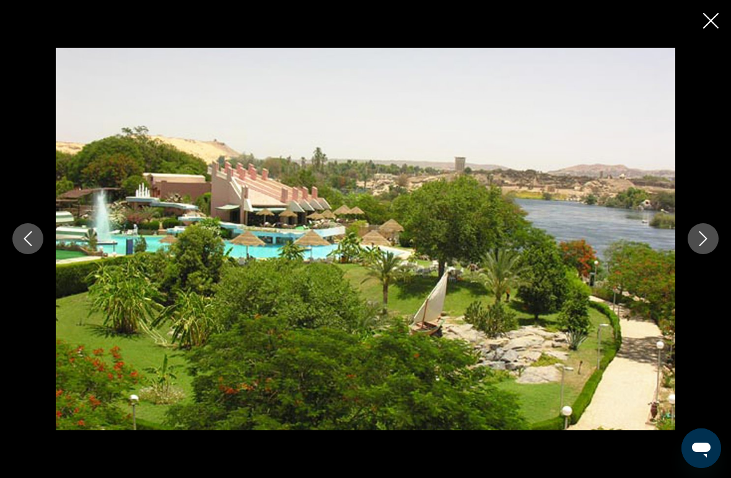
click at [32, 237] on icon "Previous image" at bounding box center [27, 238] width 15 height 15
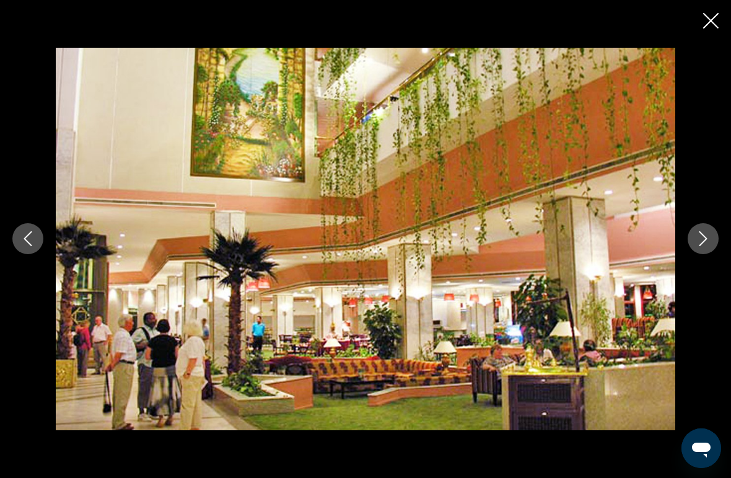
click at [40, 245] on button "Previous image" at bounding box center [27, 238] width 31 height 31
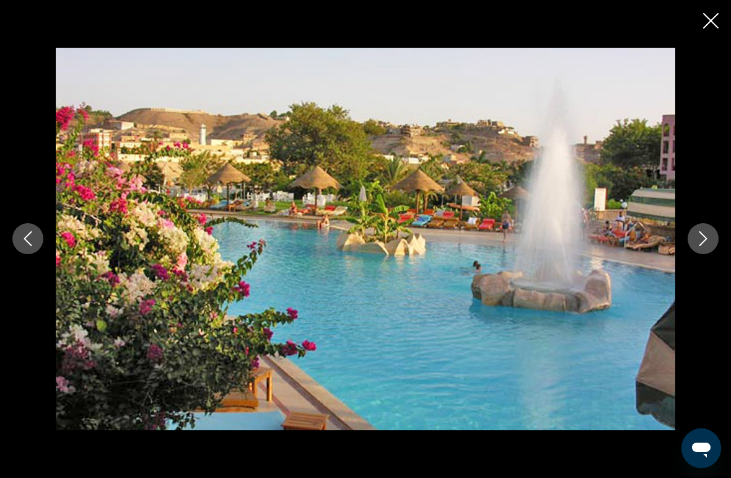
click at [39, 244] on button "Previous image" at bounding box center [27, 238] width 31 height 31
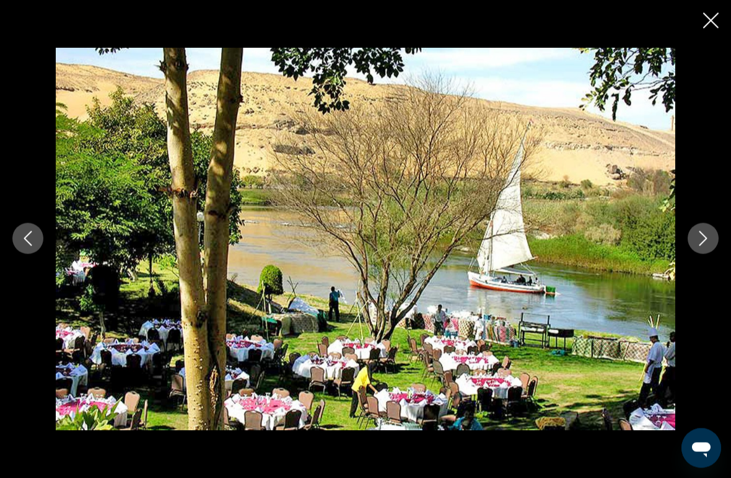
scroll to position [717, 0]
click at [714, 24] on icon "Close slideshow" at bounding box center [710, 20] width 15 height 15
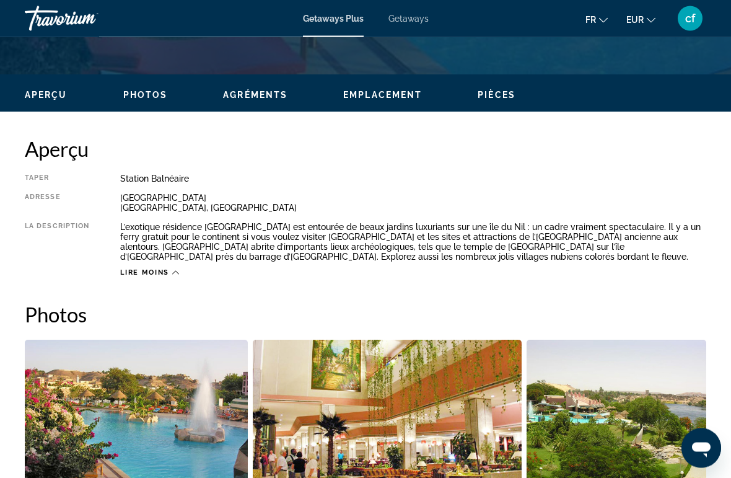
scroll to position [549, 0]
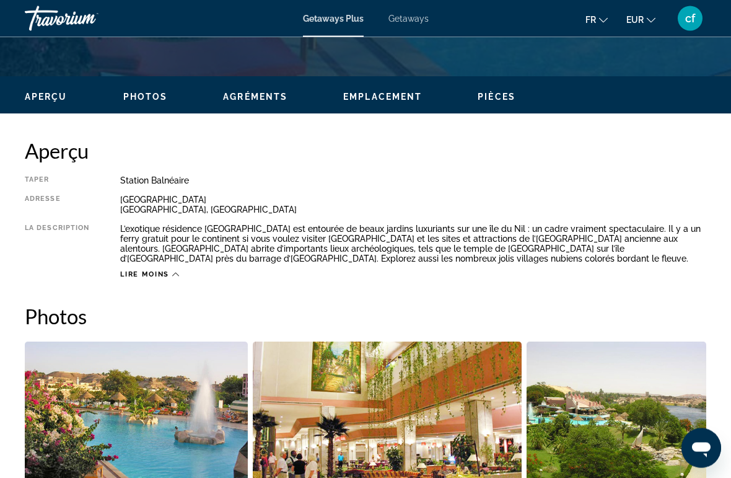
click at [246, 88] on div "Aperçu Photos Agréments Emplacement Pièces Rechercher" at bounding box center [365, 96] width 731 height 38
click at [242, 88] on div "Aperçu Photos Agréments Emplacement Pièces Rechercher" at bounding box center [365, 96] width 731 height 38
click at [499, 100] on span "Pièces" at bounding box center [497, 97] width 38 height 10
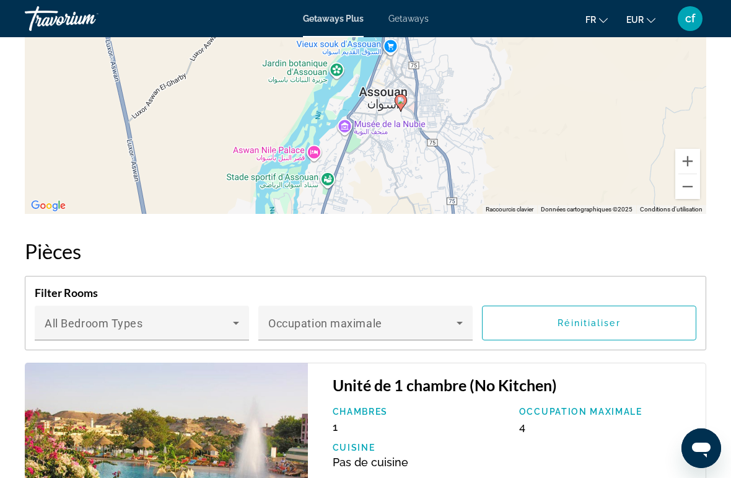
scroll to position [2204, 0]
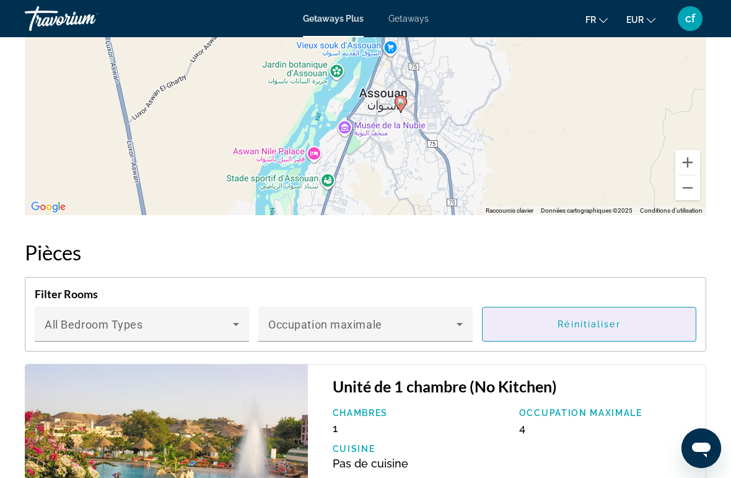
click at [609, 319] on span "Réinitialiser" at bounding box center [589, 324] width 63 height 10
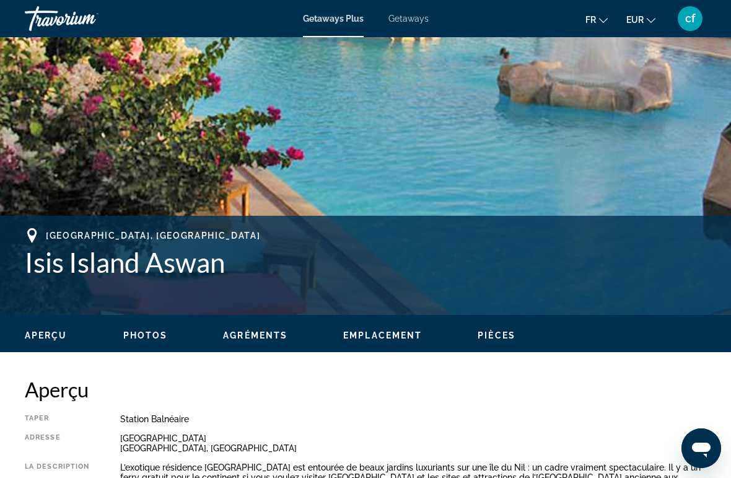
scroll to position [310, 0]
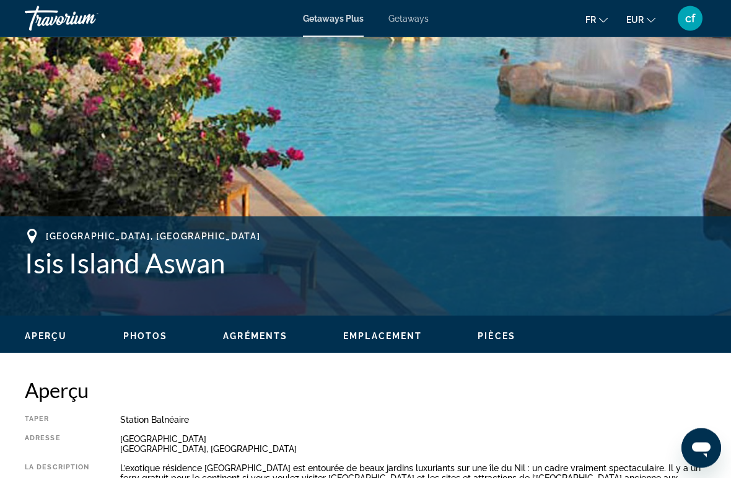
click at [252, 332] on span "Agréments" at bounding box center [255, 337] width 64 height 10
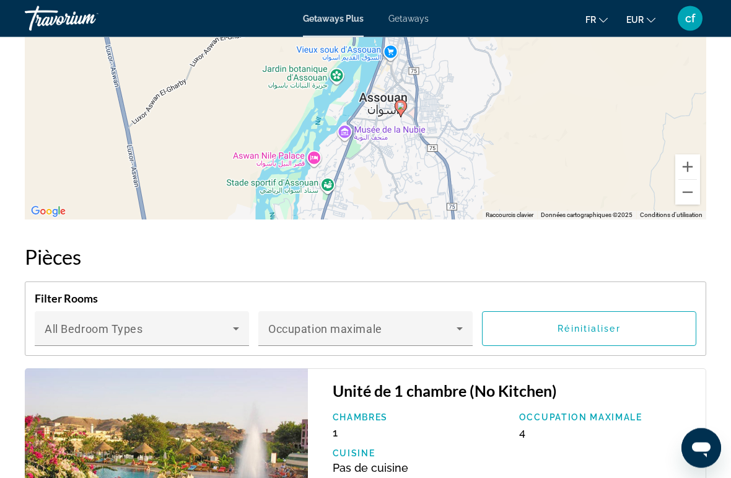
scroll to position [2200, 0]
click at [236, 322] on icon "Main content" at bounding box center [236, 328] width 15 height 15
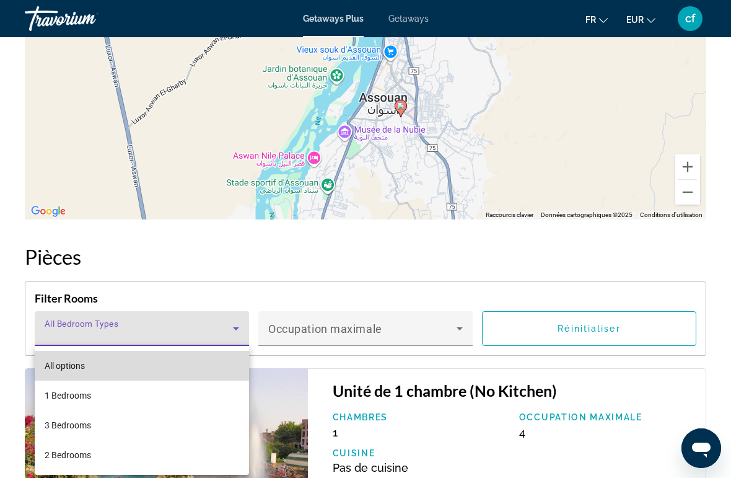
click at [138, 354] on mat-option "All options" at bounding box center [142, 366] width 214 height 30
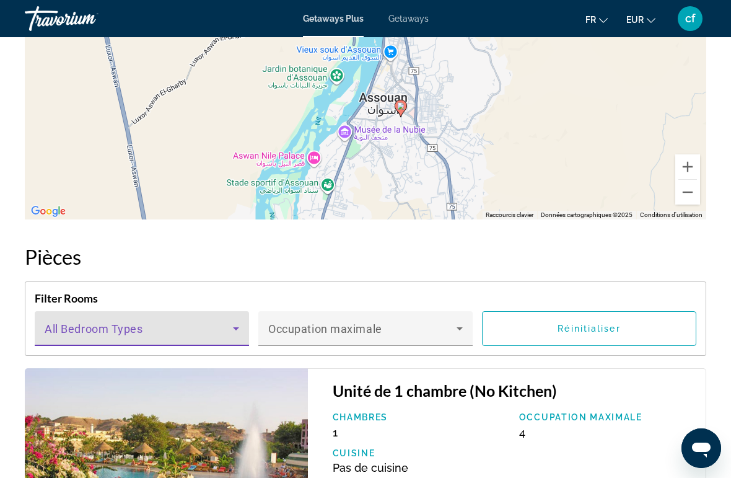
click at [458, 322] on icon "Main content" at bounding box center [459, 328] width 15 height 15
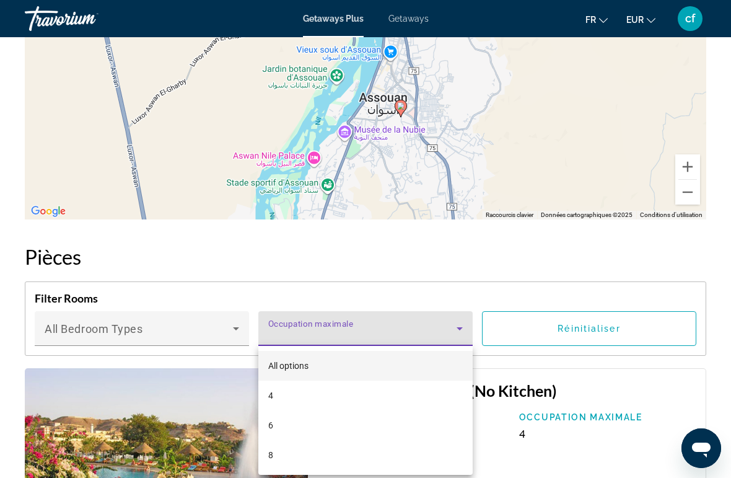
click at [459, 322] on div at bounding box center [365, 239] width 731 height 478
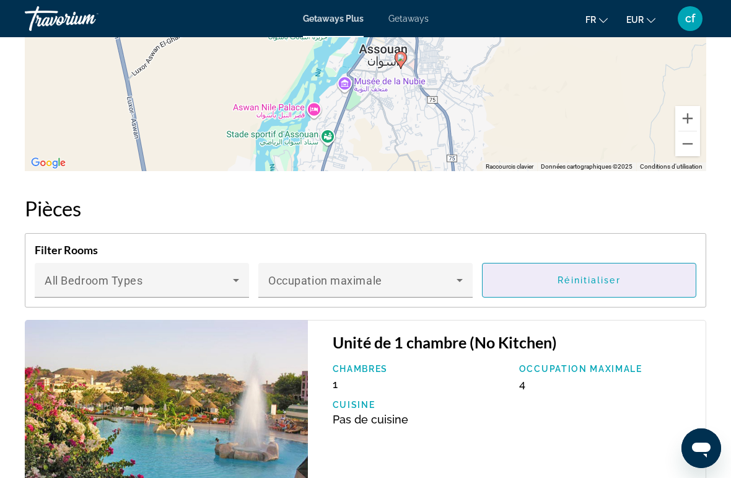
scroll to position [2251, 0]
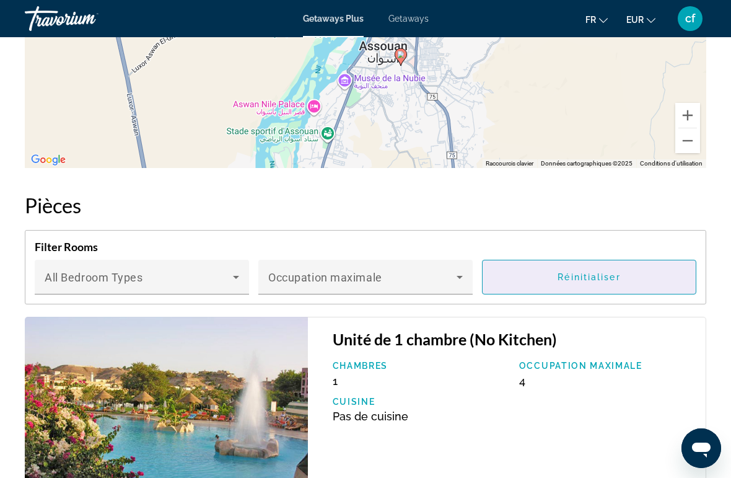
click at [595, 271] on span "Main content" at bounding box center [589, 277] width 213 height 30
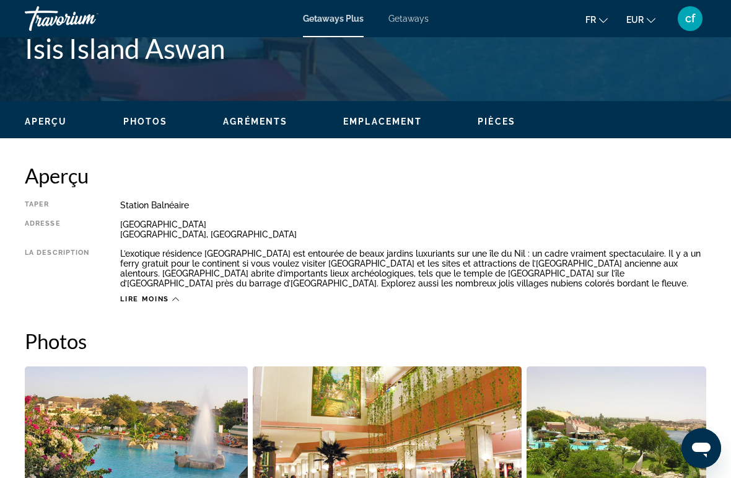
scroll to position [524, 0]
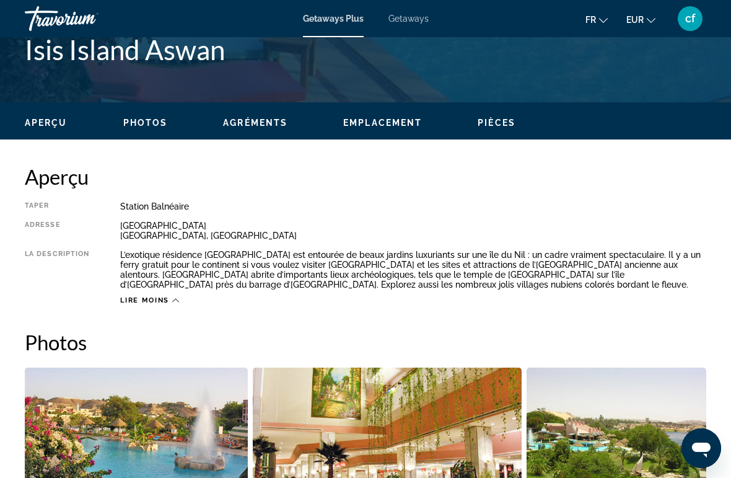
click at [256, 114] on div "Aperçu Photos Agréments Emplacement Pièces Rechercher" at bounding box center [365, 121] width 731 height 38
click at [255, 118] on span "Agréments" at bounding box center [255, 123] width 64 height 10
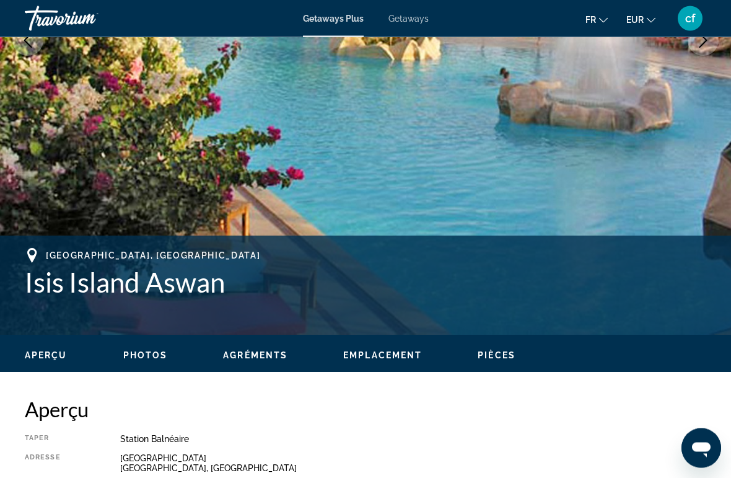
scroll to position [292, 0]
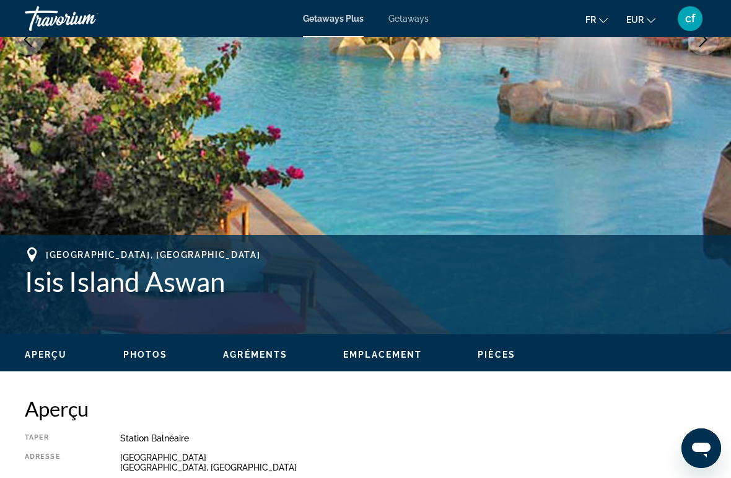
click at [493, 349] on span "Pièces" at bounding box center [497, 354] width 38 height 10
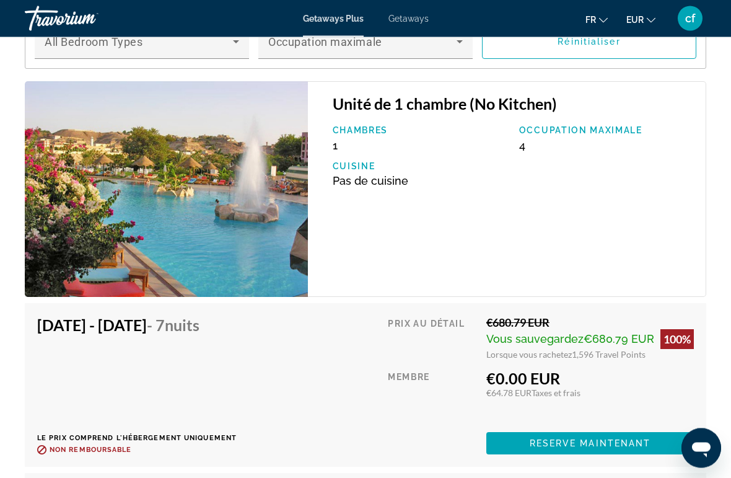
scroll to position [2489, 0]
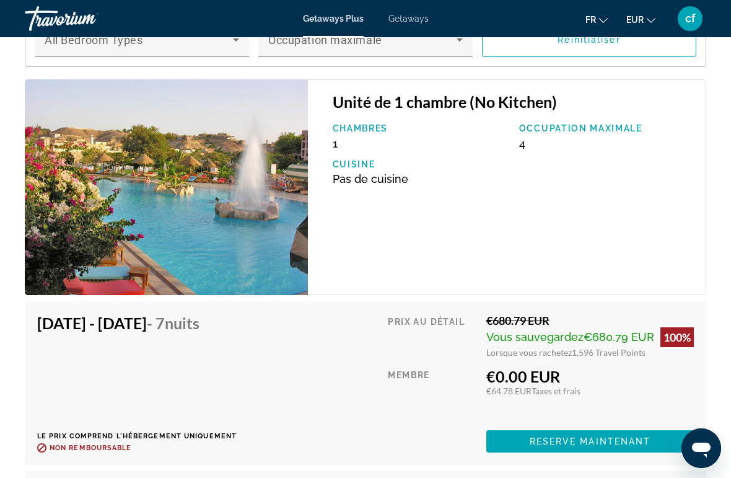
click at [437, 336] on div "Prix au détail" at bounding box center [432, 336] width 89 height 44
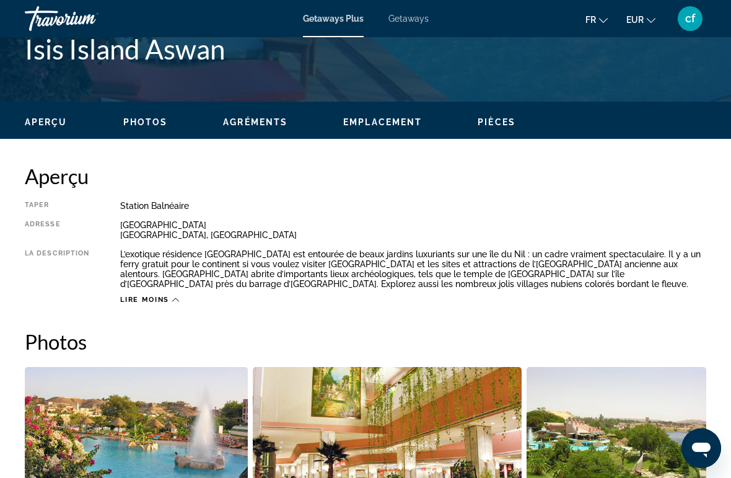
scroll to position [524, 0]
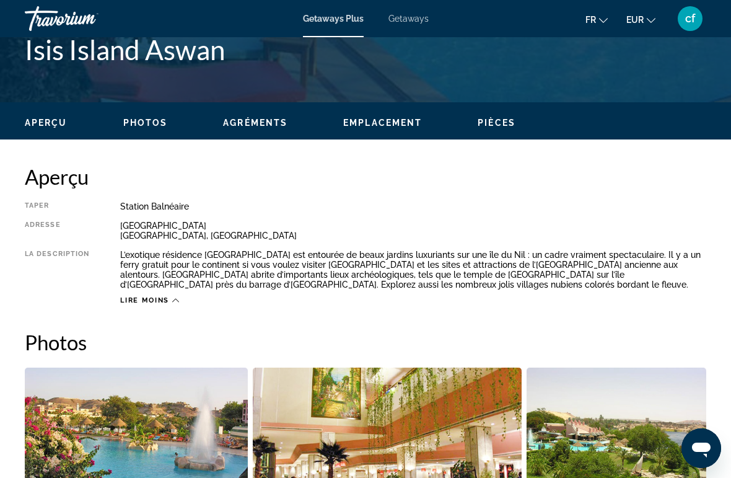
click at [374, 118] on span "Emplacement" at bounding box center [382, 123] width 79 height 10
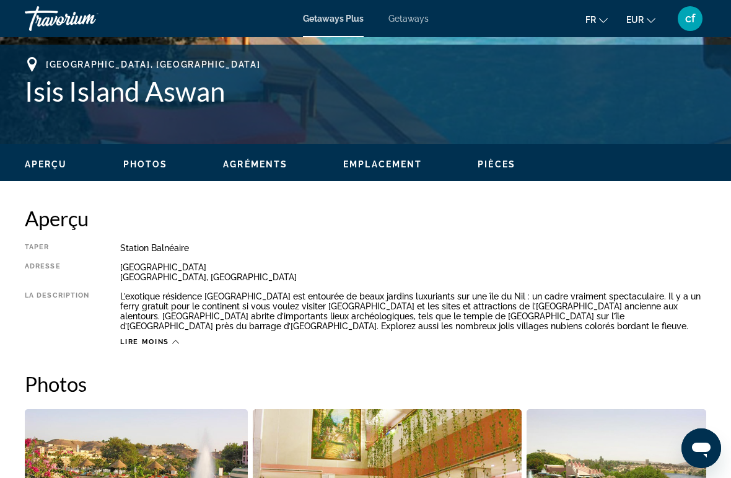
scroll to position [475, 0]
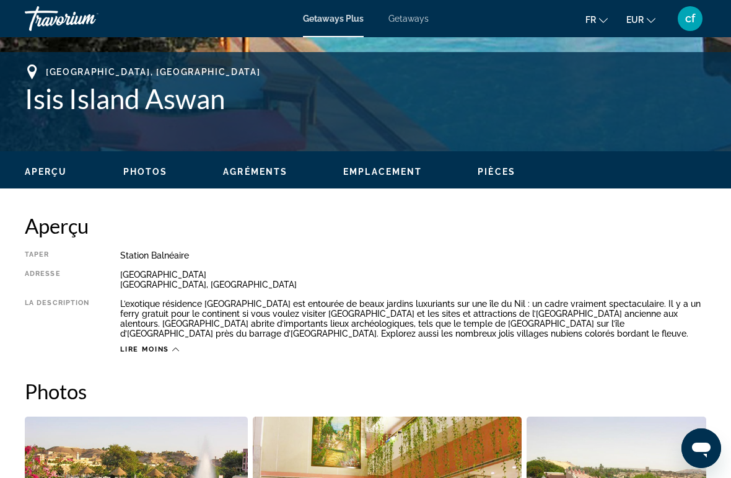
click at [82, 61] on div "[GEOGRAPHIC_DATA], [GEOGRAPHIC_DATA] [GEOGRAPHIC_DATA] Aswan Adresse [GEOGRAPHI…" at bounding box center [365, 101] width 731 height 99
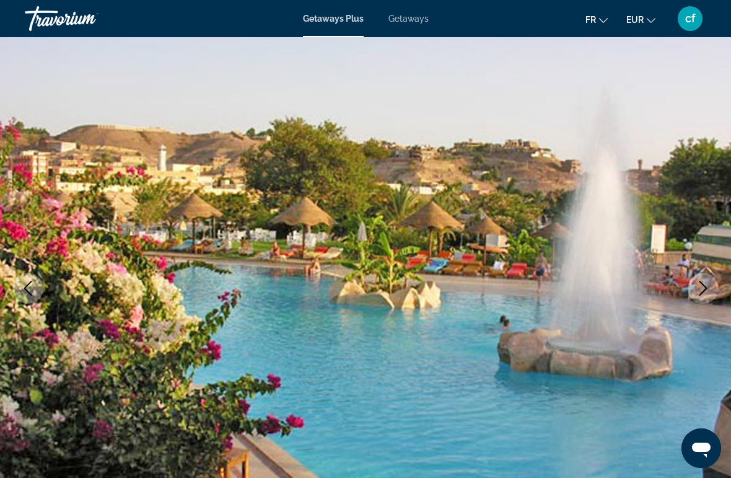
scroll to position [0, 0]
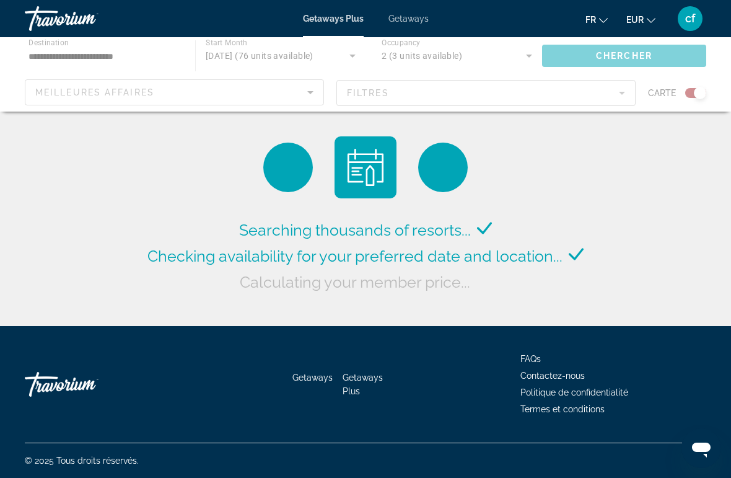
click at [618, 79] on div "Main content" at bounding box center [365, 74] width 731 height 74
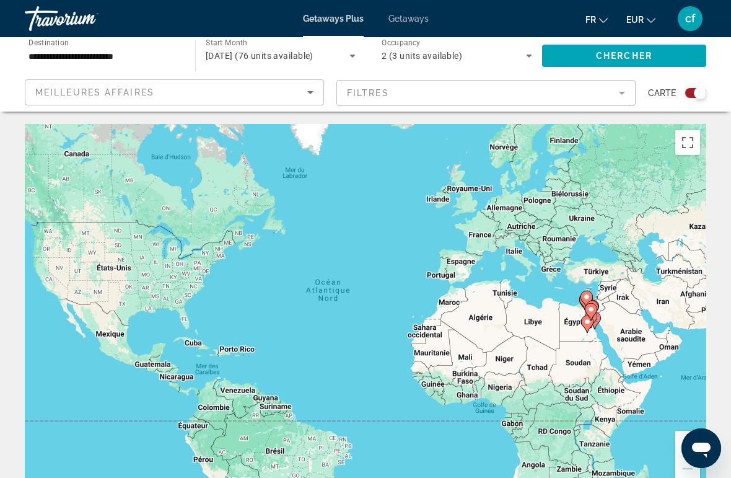
click at [616, 84] on mat-form-field "Filtres" at bounding box center [485, 93] width 299 height 26
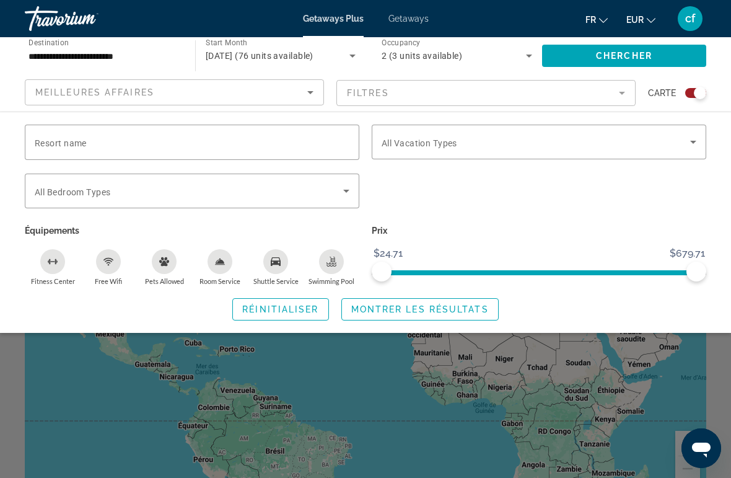
click at [700, 131] on div "Vacation Types All Vacation Types" at bounding box center [539, 142] width 335 height 35
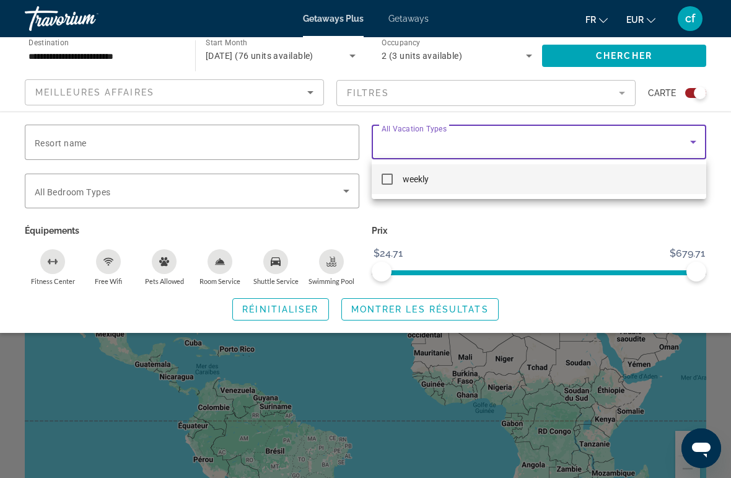
click at [691, 130] on div at bounding box center [365, 239] width 731 height 478
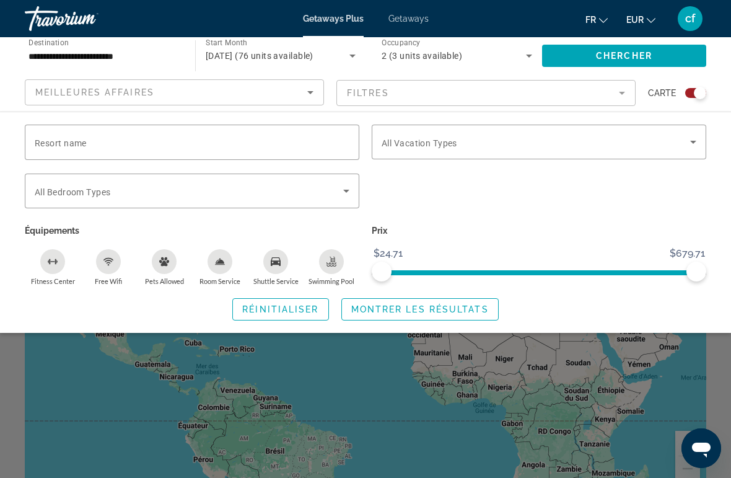
click at [345, 187] on icon "Search widget" at bounding box center [346, 190] width 15 height 15
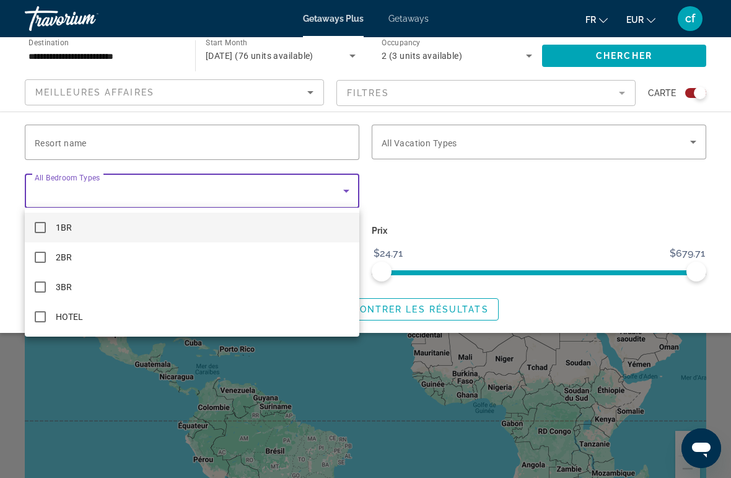
click at [343, 184] on div at bounding box center [365, 239] width 731 height 478
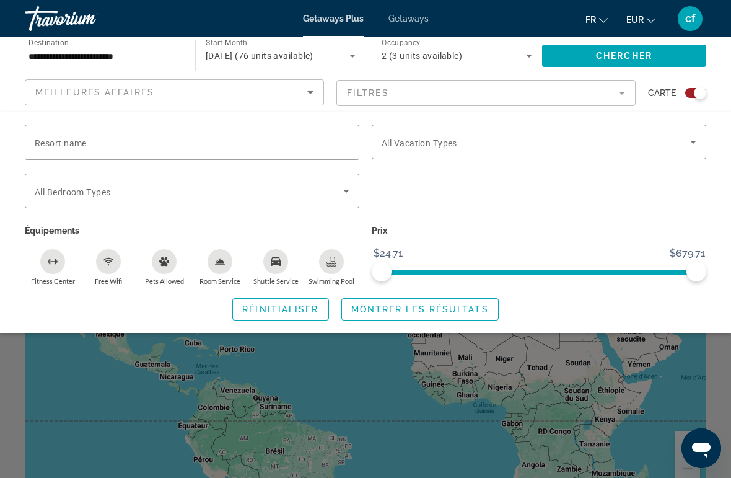
click at [220, 261] on icon "Room Service" at bounding box center [220, 261] width 9 height 6
click at [225, 249] on div "Room Service" at bounding box center [220, 261] width 25 height 25
click at [623, 86] on mat-form-field "Filtres" at bounding box center [485, 93] width 299 height 26
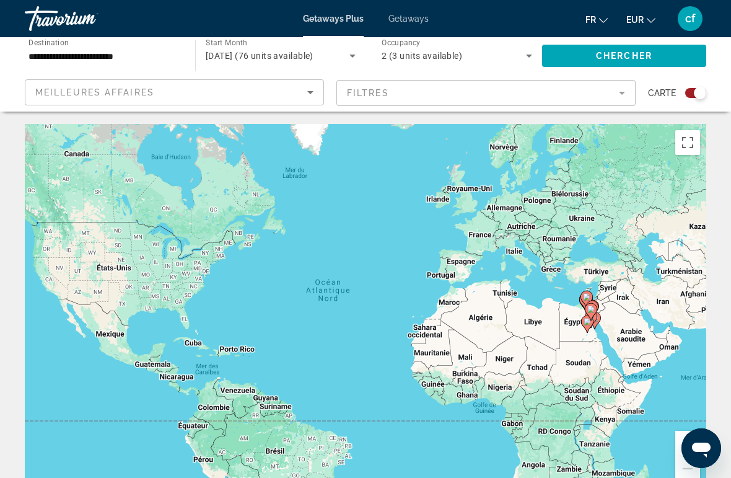
click at [304, 89] on icon "Sort by" at bounding box center [310, 92] width 15 height 15
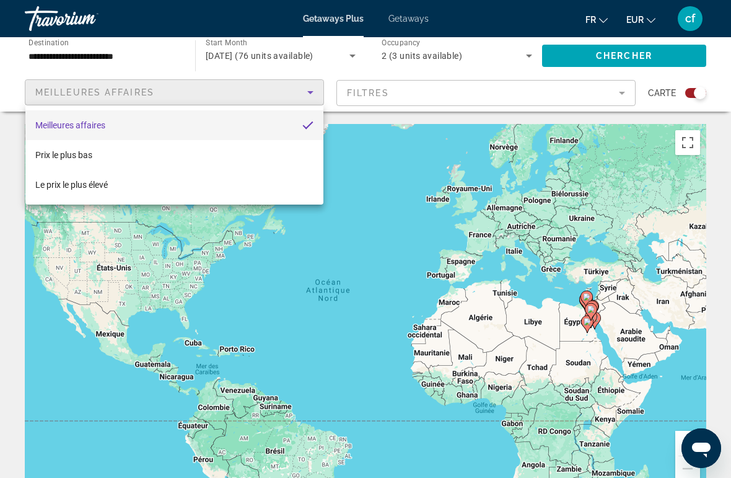
click at [518, 81] on div at bounding box center [365, 239] width 731 height 478
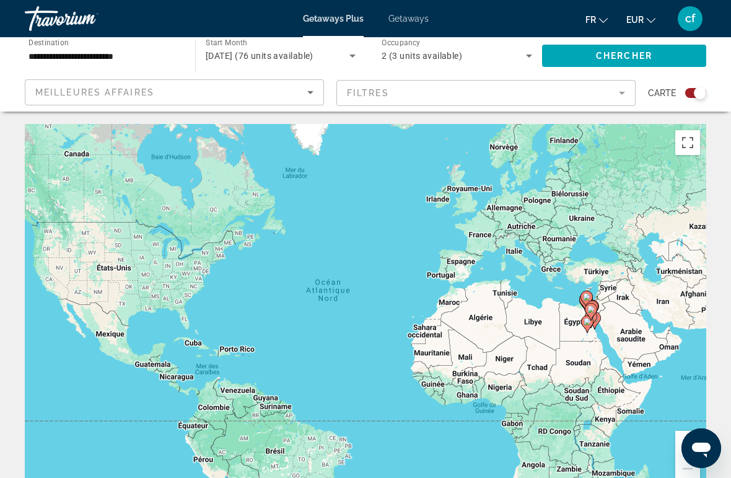
click at [535, 86] on mat-form-field "Filtres" at bounding box center [485, 93] width 299 height 26
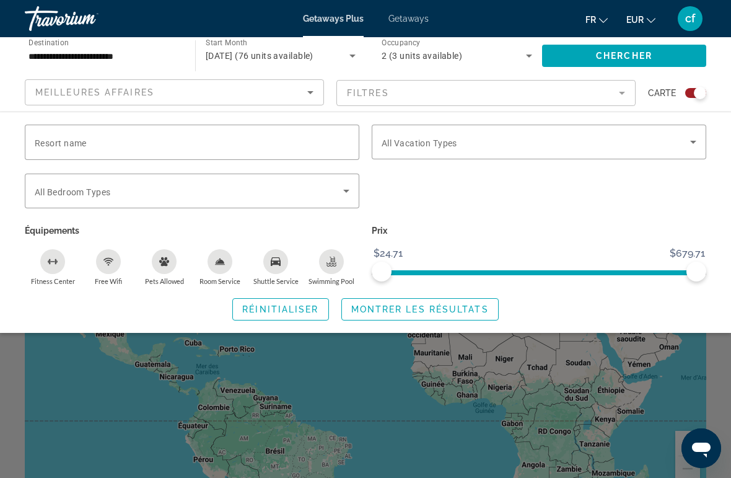
click at [301, 137] on input "Resort name" at bounding box center [192, 142] width 315 height 15
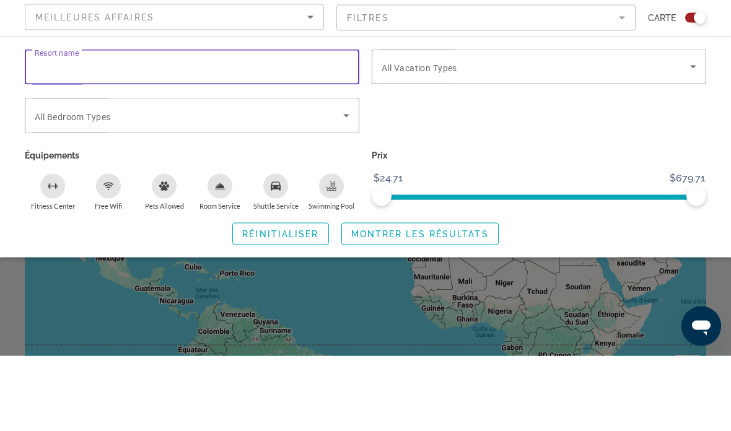
click at [346, 183] on icon "Search widget" at bounding box center [346, 190] width 15 height 15
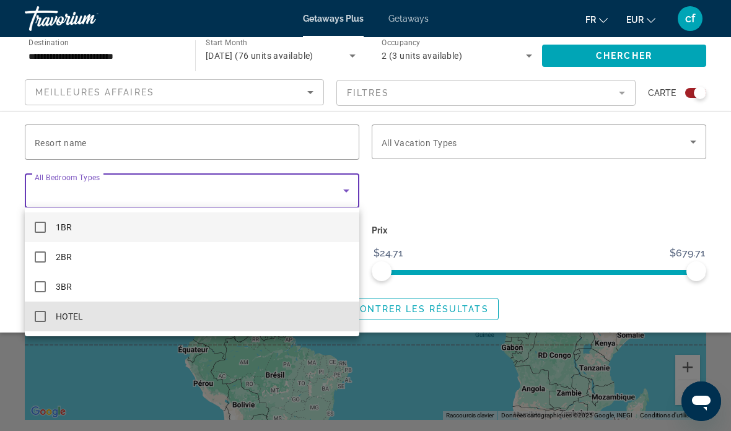
click at [42, 315] on mat-pseudo-checkbox at bounding box center [40, 316] width 11 height 11
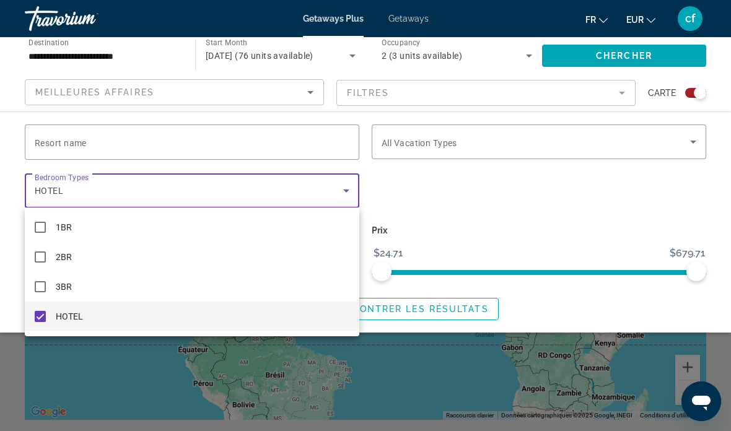
click at [690, 128] on div at bounding box center [365, 215] width 731 height 431
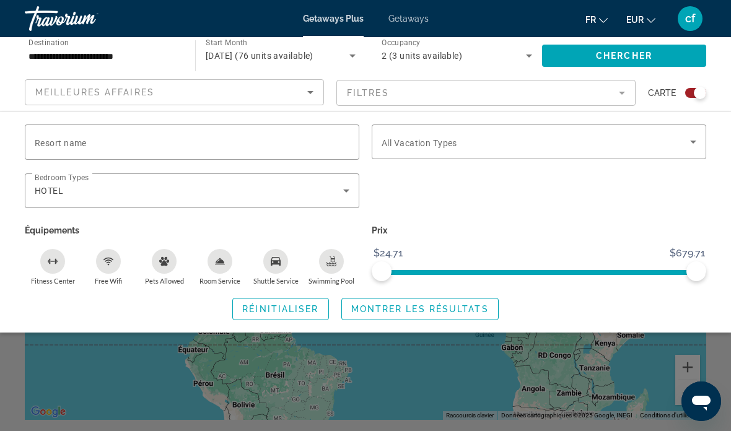
click at [680, 132] on div "Search widget" at bounding box center [539, 142] width 315 height 35
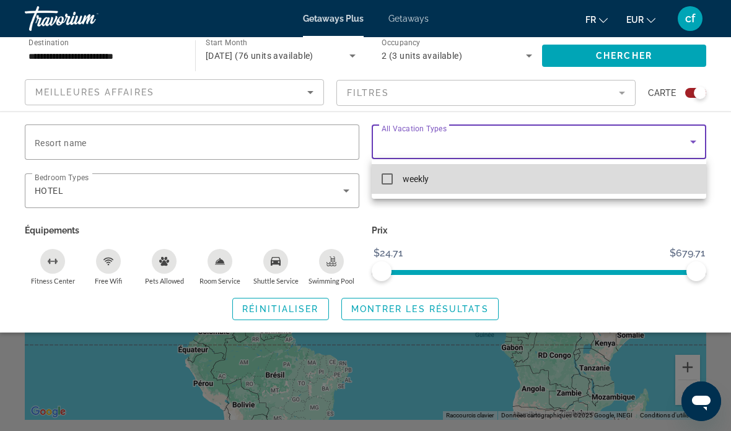
click at [388, 172] on mat-option "weekly" at bounding box center [539, 179] width 335 height 30
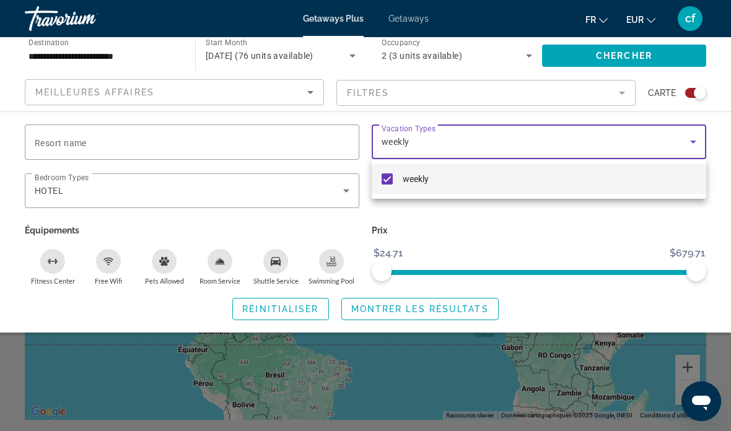
click at [691, 126] on div at bounding box center [365, 215] width 731 height 431
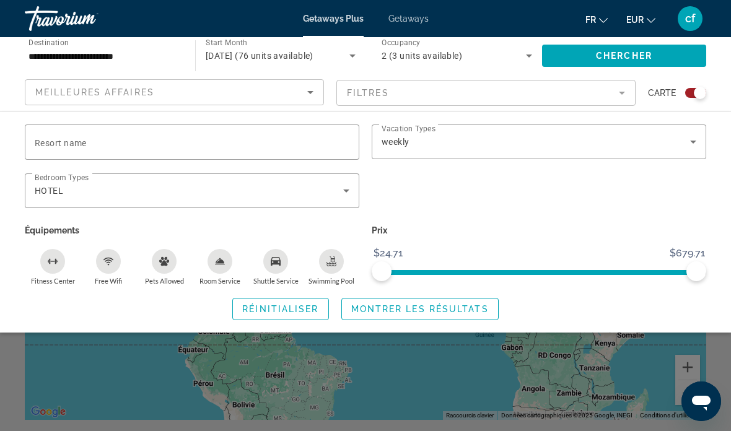
click at [690, 139] on icon "Search widget" at bounding box center [693, 141] width 15 height 15
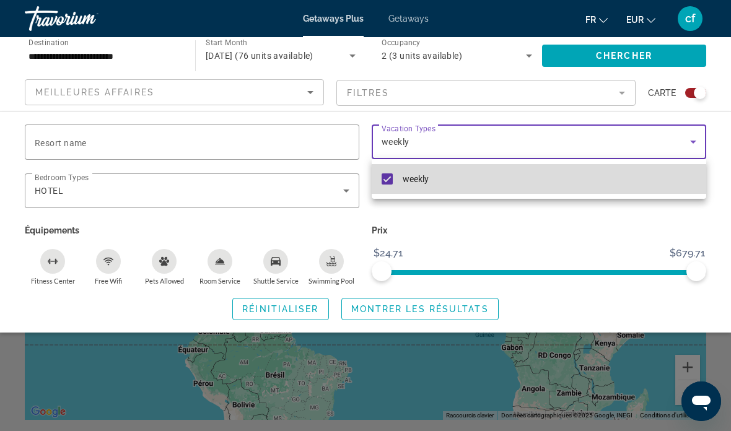
click at [393, 177] on mat-option "weekly" at bounding box center [539, 179] width 335 height 30
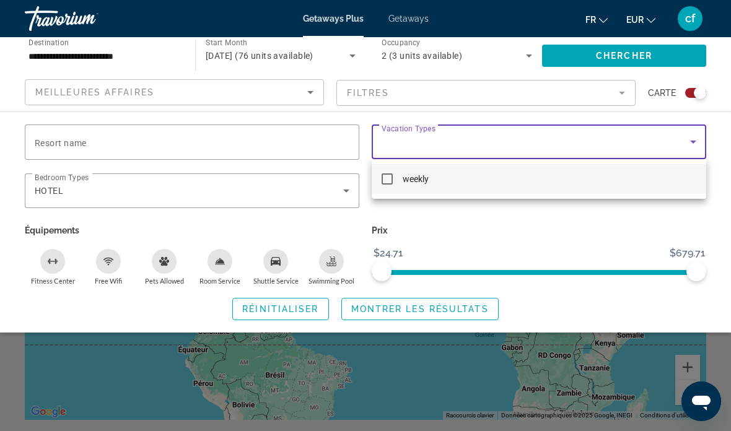
click at [279, 300] on div at bounding box center [365, 215] width 731 height 431
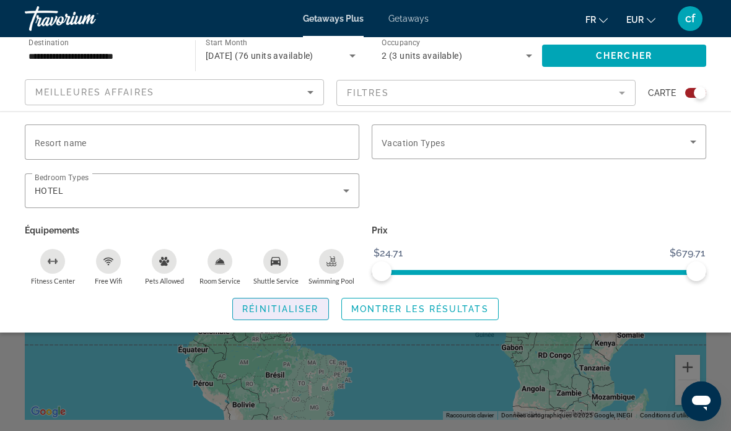
click at [294, 299] on span "Search widget" at bounding box center [280, 309] width 95 height 30
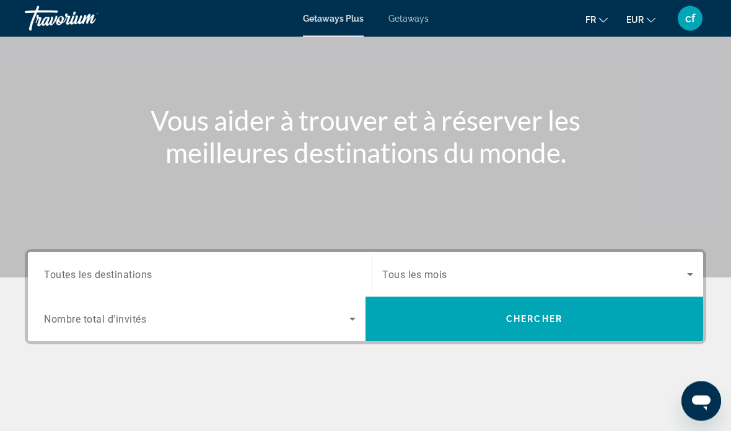
scroll to position [94, 0]
click at [127, 273] on span "Toutes les destinations" at bounding box center [98, 274] width 108 height 12
click at [127, 273] on input "Destination Toutes les destinations" at bounding box center [200, 275] width 312 height 15
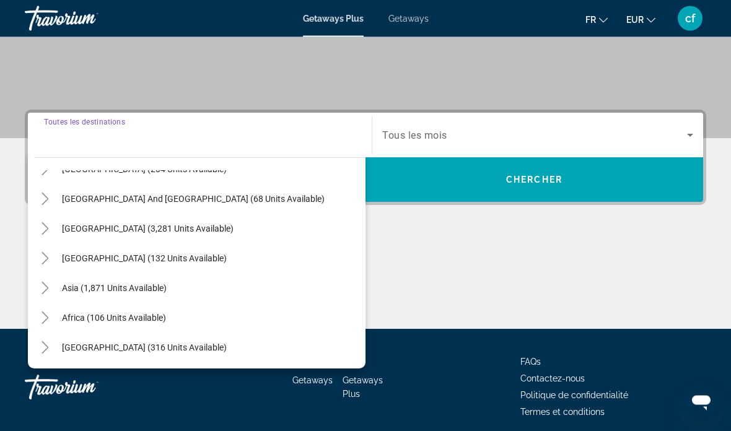
scroll to position [201, 0]
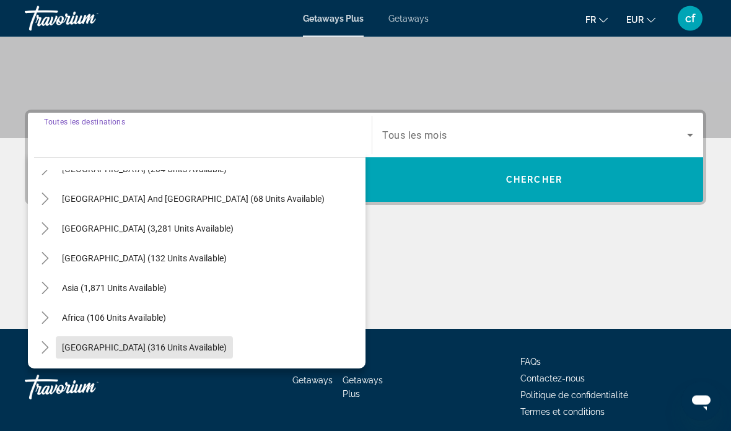
click at [165, 344] on span "[GEOGRAPHIC_DATA] (316 units available)" at bounding box center [144, 348] width 165 height 10
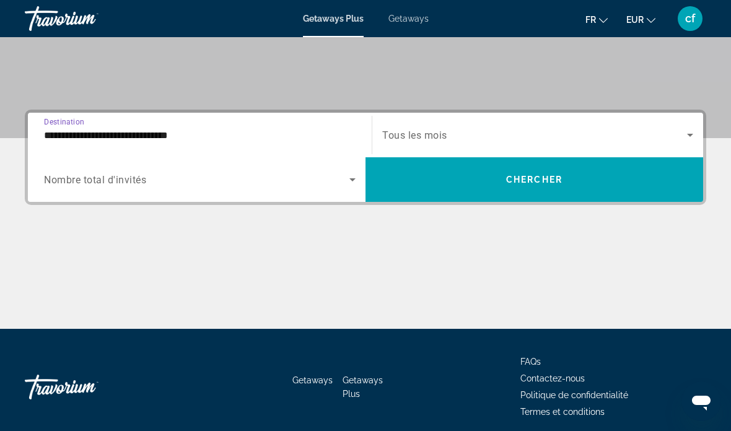
click at [218, 130] on input "**********" at bounding box center [200, 135] width 312 height 15
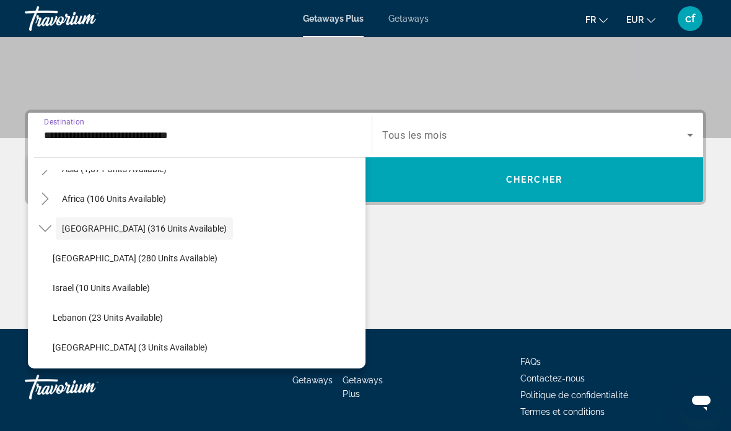
scroll to position [320, 0]
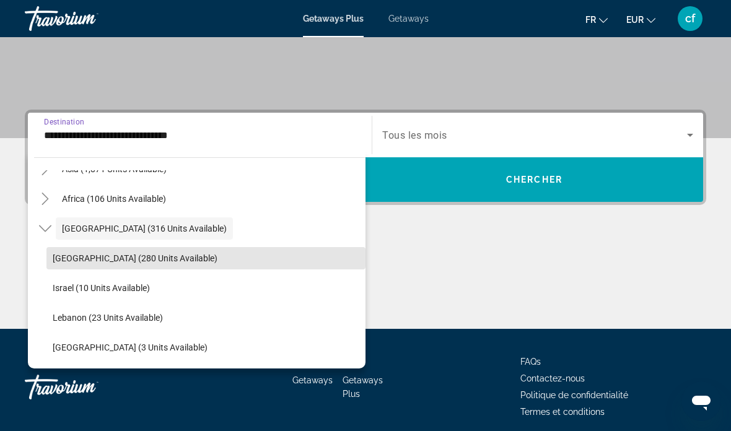
click at [198, 253] on span "Search widget" at bounding box center [205, 259] width 319 height 30
type input "**********"
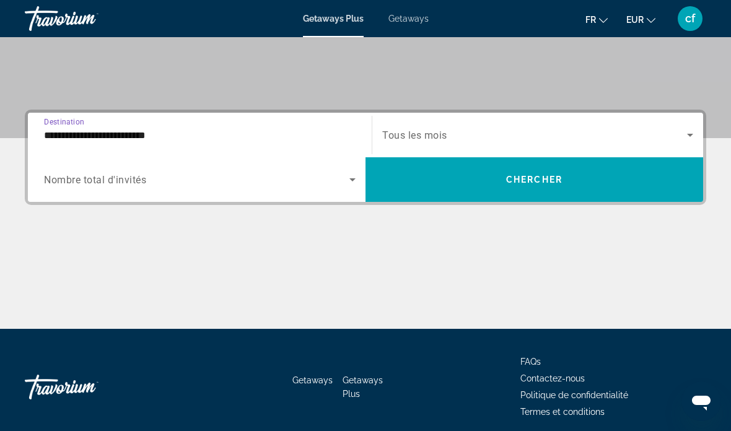
click at [312, 179] on span "Search widget" at bounding box center [196, 179] width 305 height 15
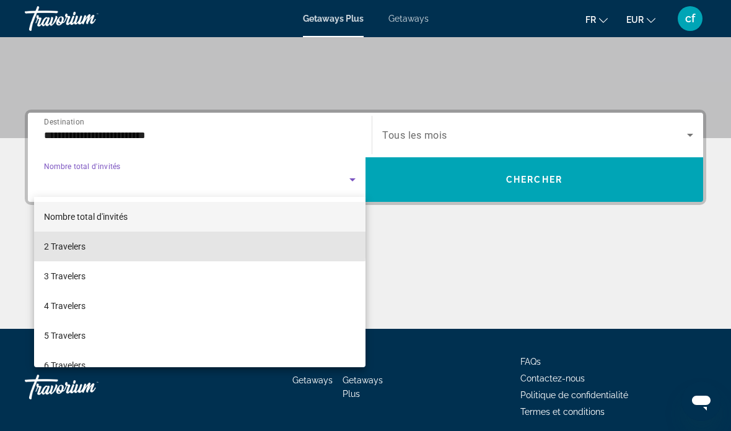
click at [83, 241] on span "2 Travelers" at bounding box center [65, 246] width 42 height 15
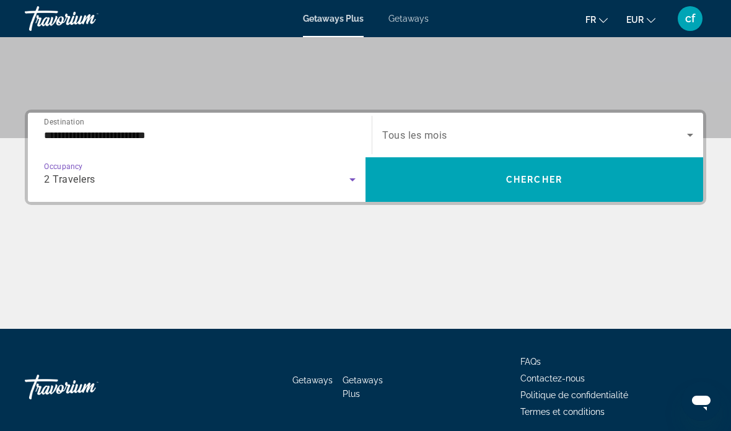
click at [685, 128] on icon "Search widget" at bounding box center [690, 135] width 15 height 15
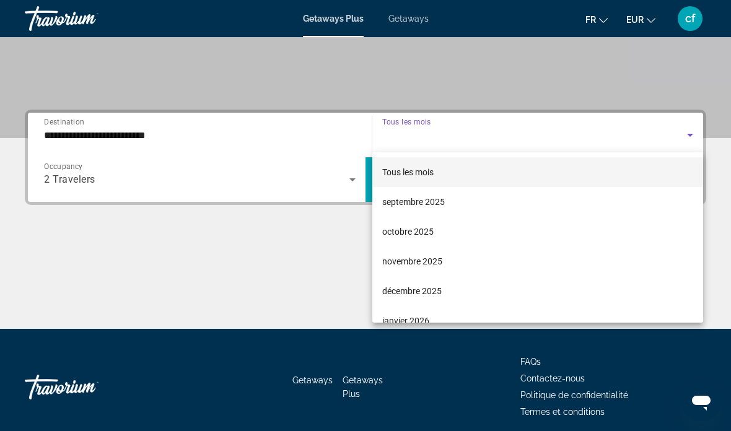
click at [457, 257] on mat-option "novembre 2025" at bounding box center [537, 262] width 331 height 30
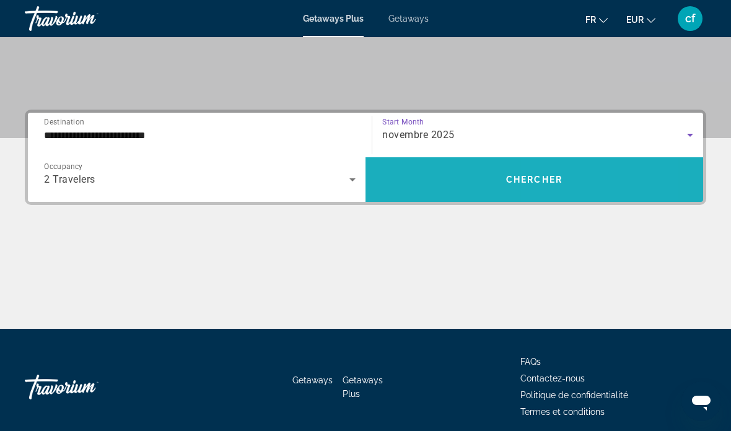
click at [581, 170] on span "Search widget" at bounding box center [535, 180] width 338 height 30
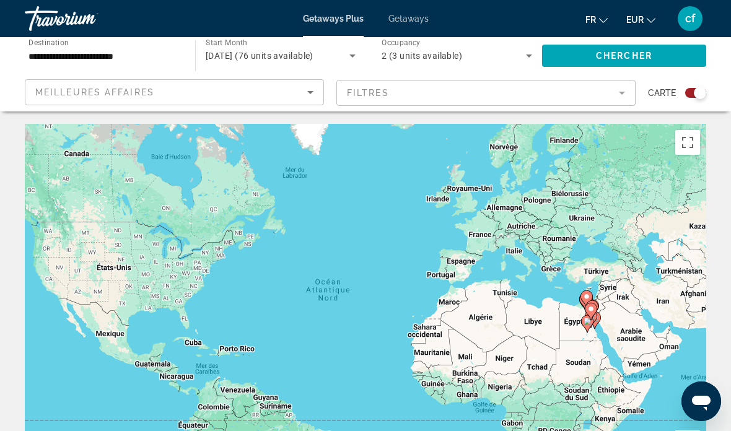
click at [624, 84] on mat-form-field "Filtres" at bounding box center [485, 93] width 299 height 26
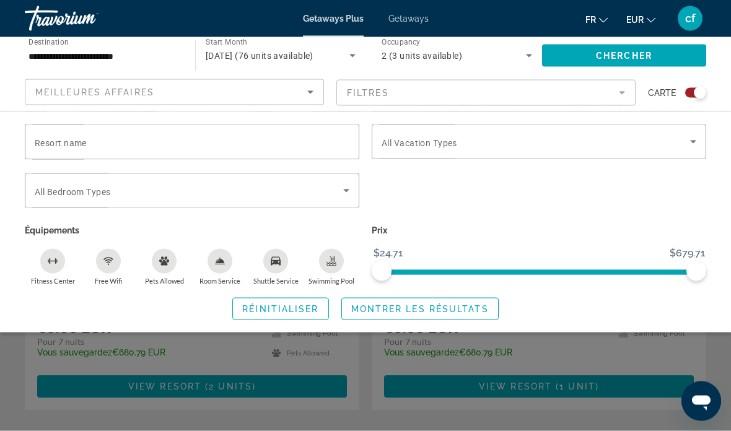
scroll to position [559, 0]
